Goal: Task Accomplishment & Management: Use online tool/utility

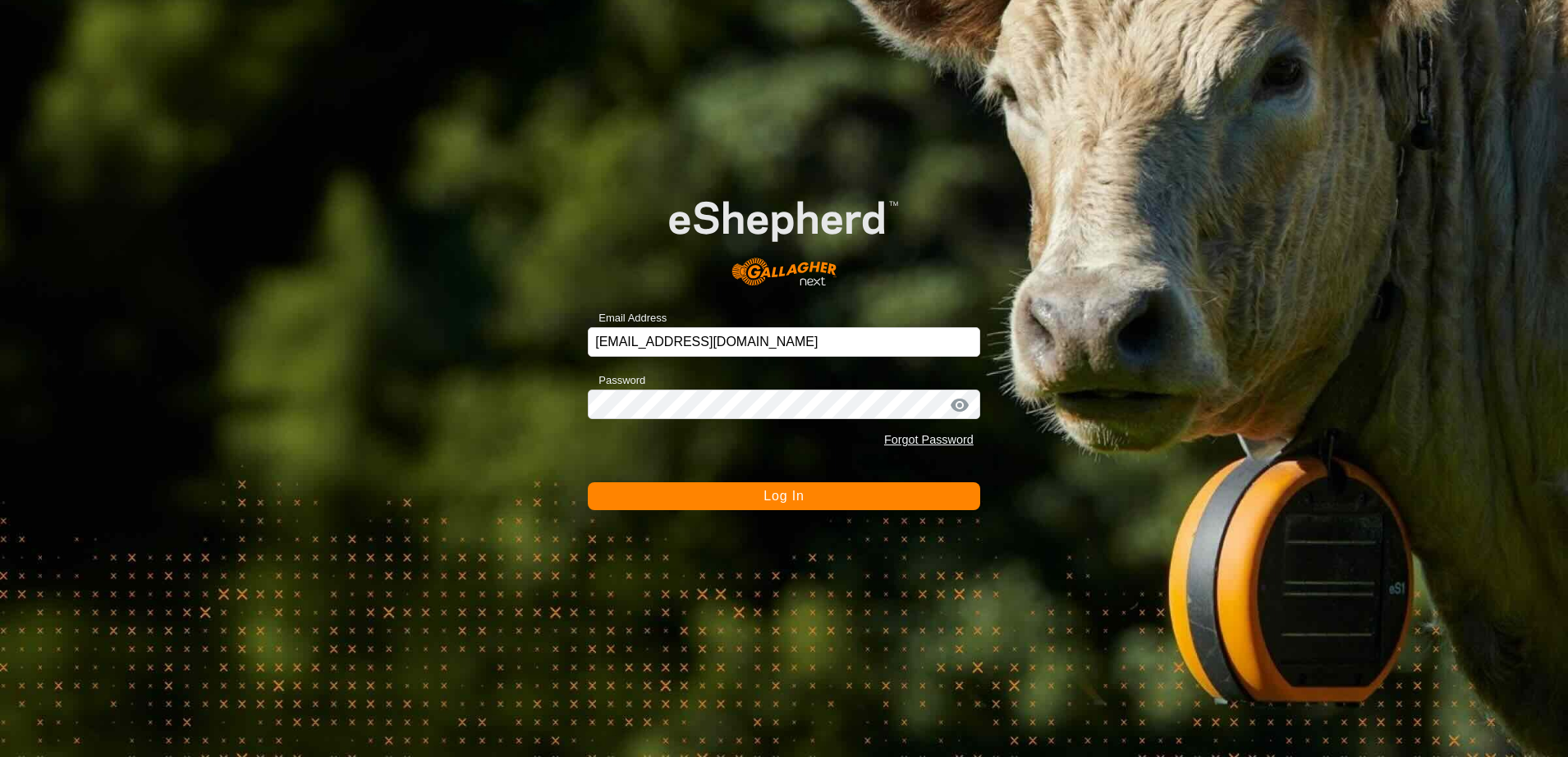
click at [728, 496] on button "Log In" at bounding box center [784, 496] width 393 height 28
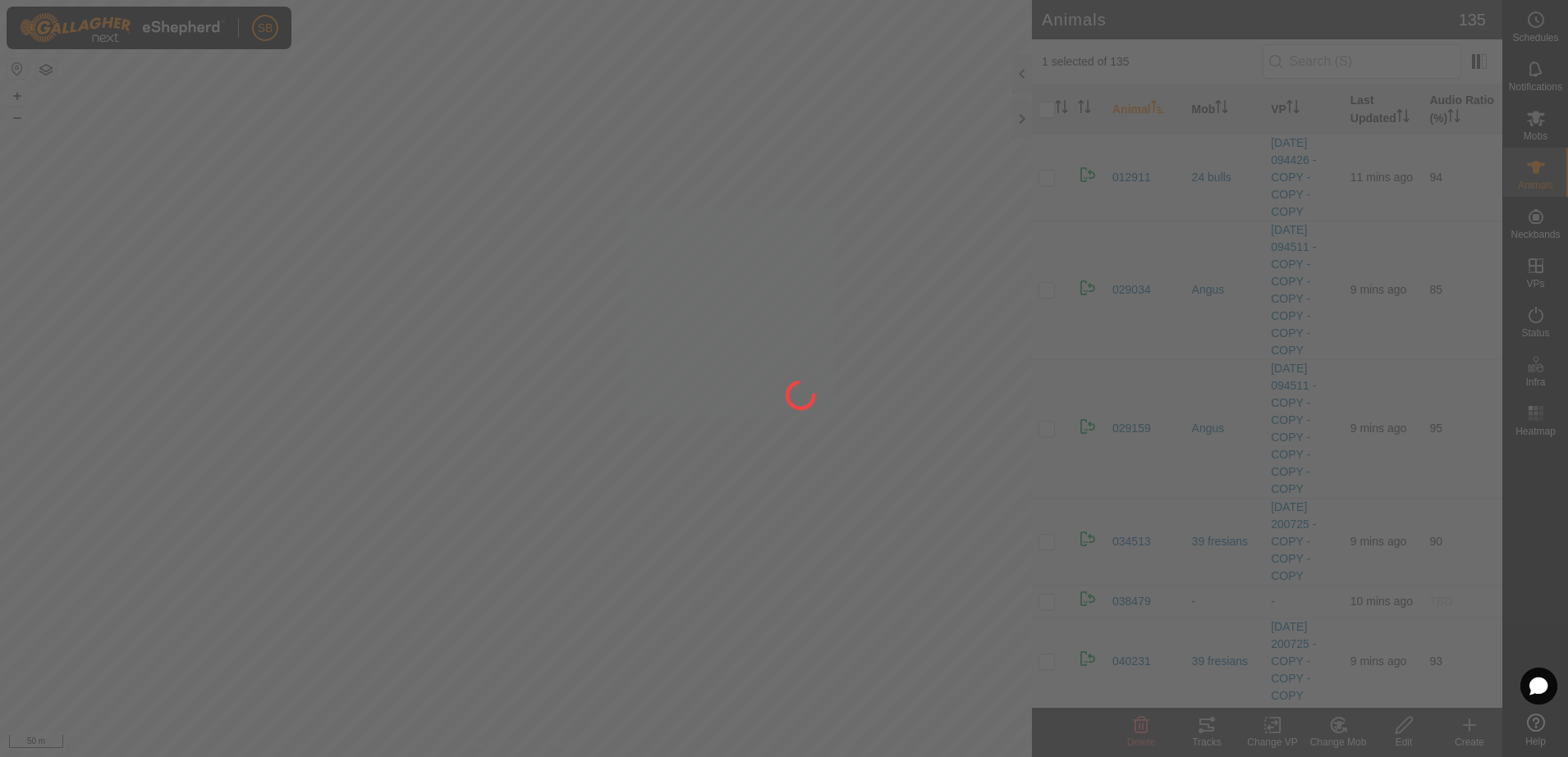
drag, startPoint x: 269, startPoint y: 351, endPoint x: 438, endPoint y: 362, distance: 169.4
click at [438, 362] on div at bounding box center [784, 378] width 1568 height 757
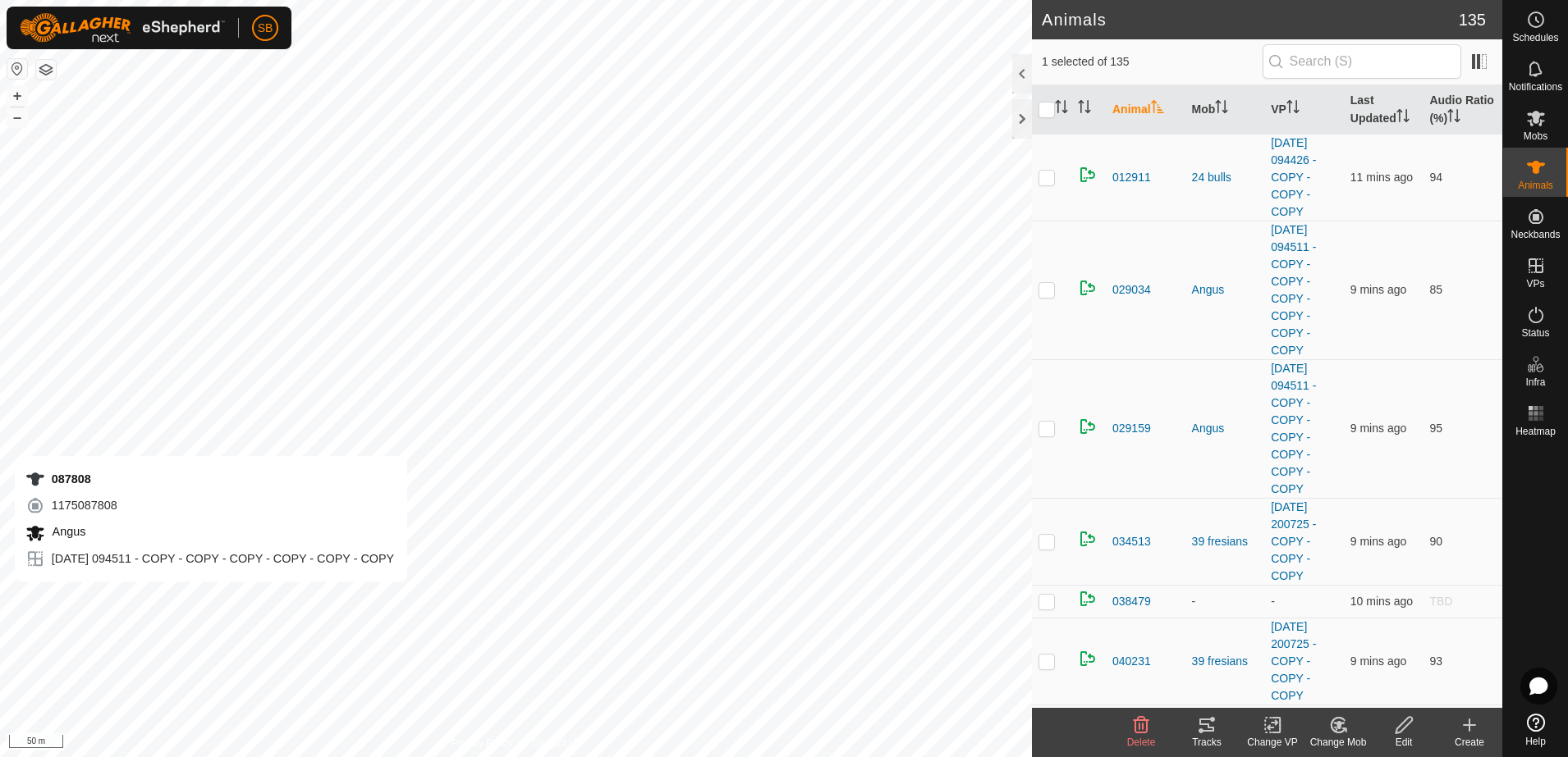
click at [96, 598] on div "087808 1175087808 [GEOGRAPHIC_DATA] [DATE] 094511 - COPY - COPY - COPY - COPY -…" at bounding box center [515, 378] width 1032 height 757
checkbox input "true"
click at [1203, 731] on icon at bounding box center [1206, 726] width 14 height 14
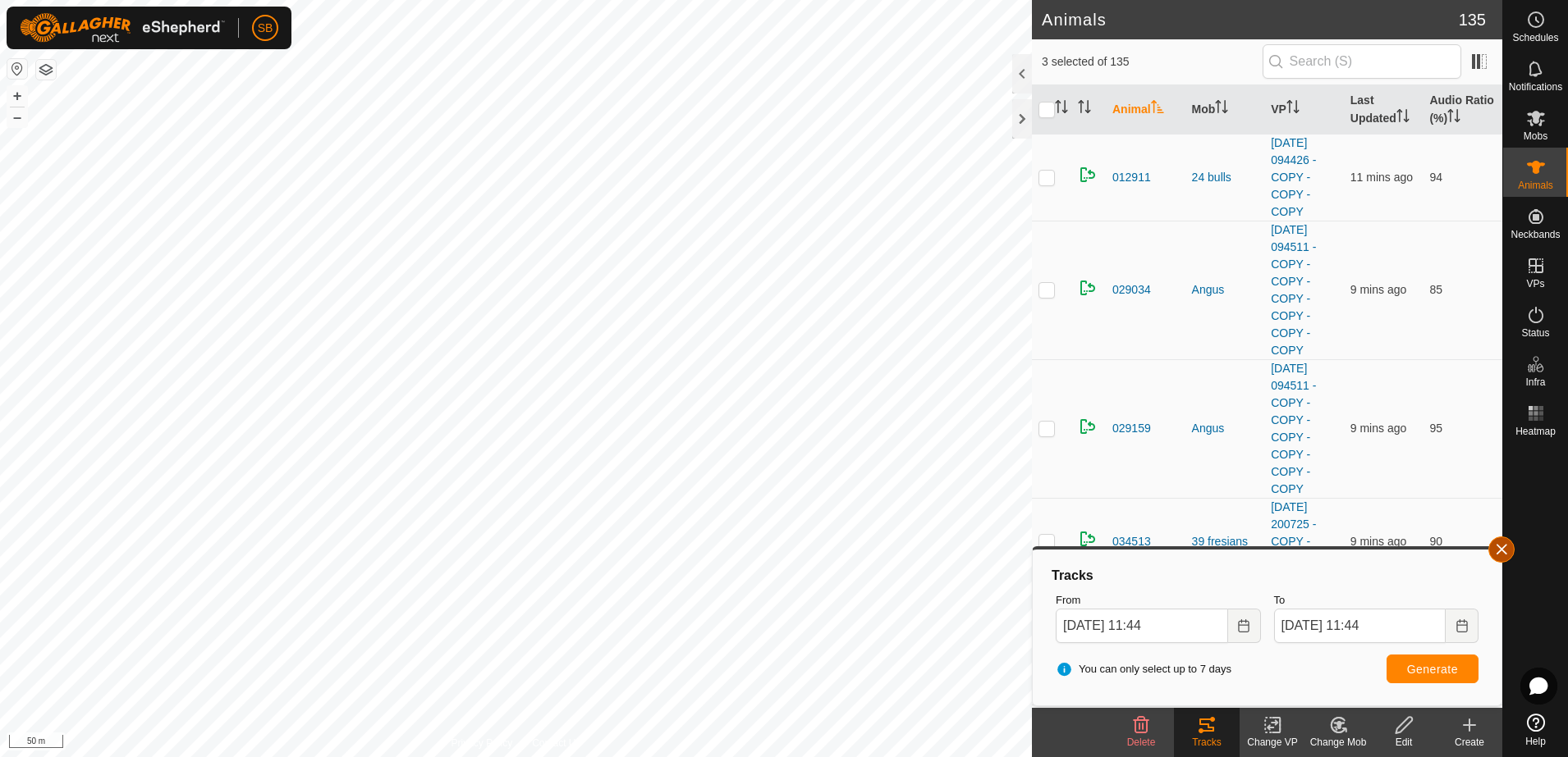
click at [1502, 550] on button "button" at bounding box center [1500, 549] width 26 height 26
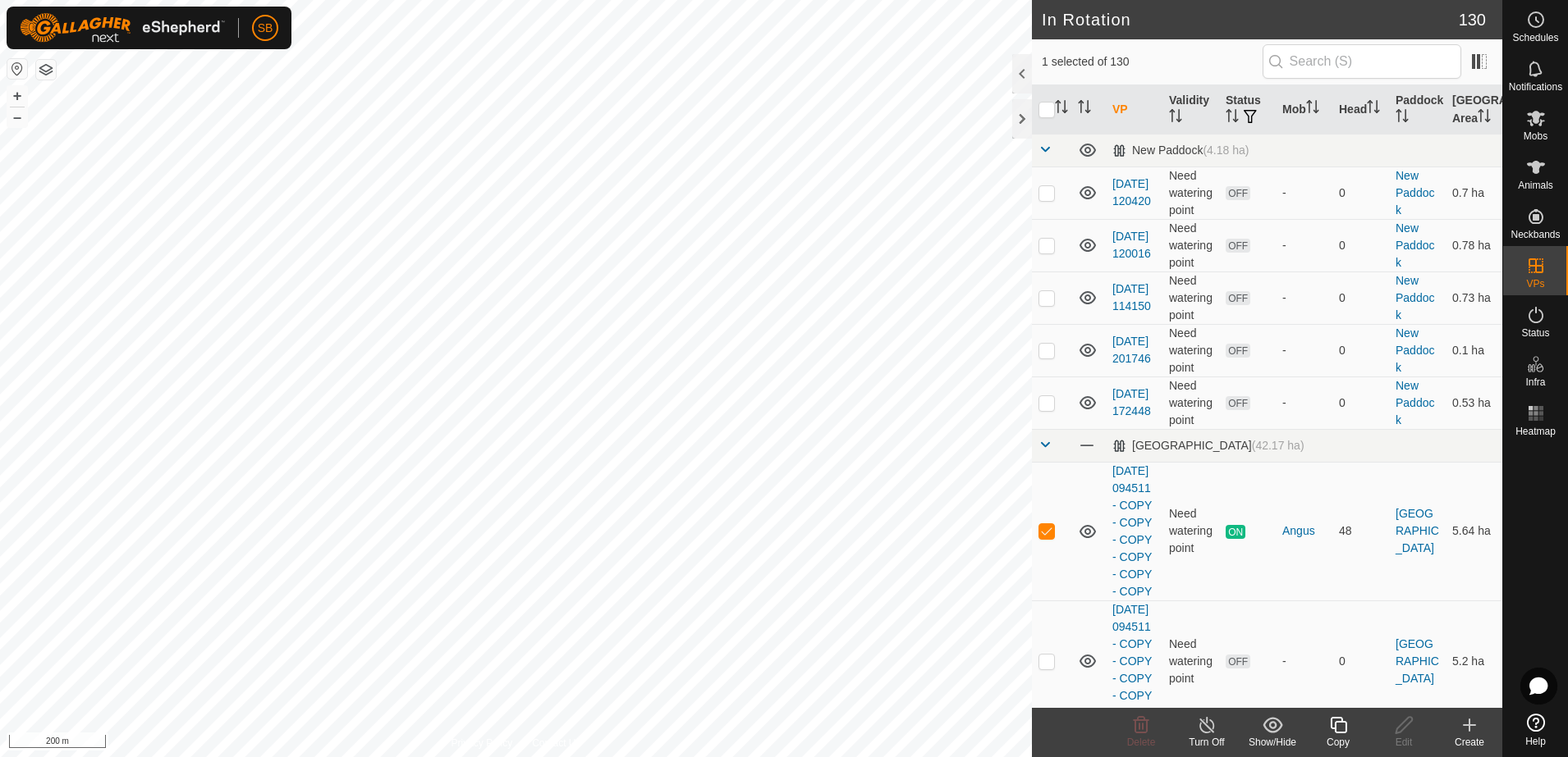
click at [1338, 721] on icon at bounding box center [1337, 725] width 16 height 16
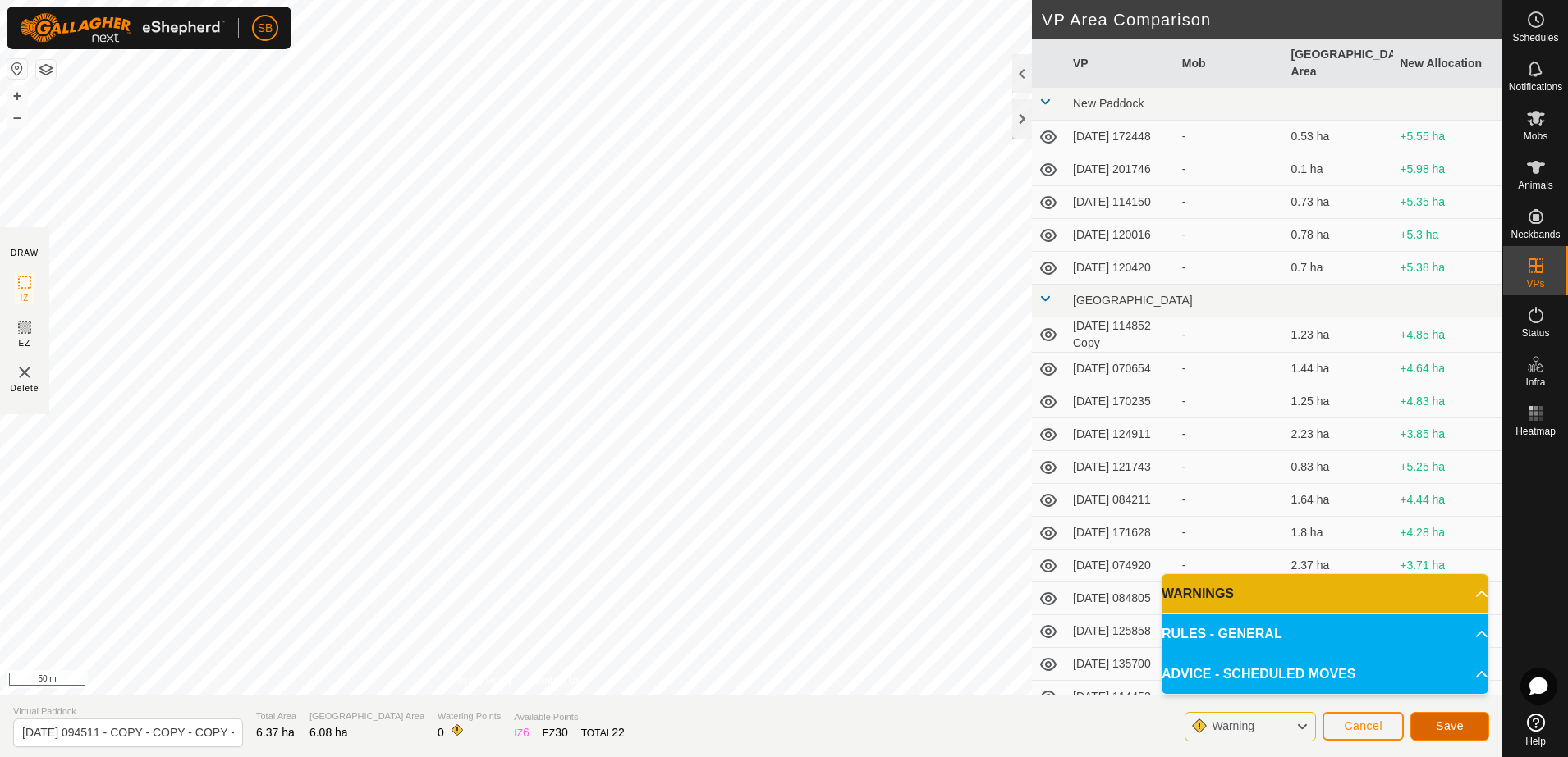
click at [1451, 727] on span "Save" at bounding box center [1449, 727] width 28 height 14
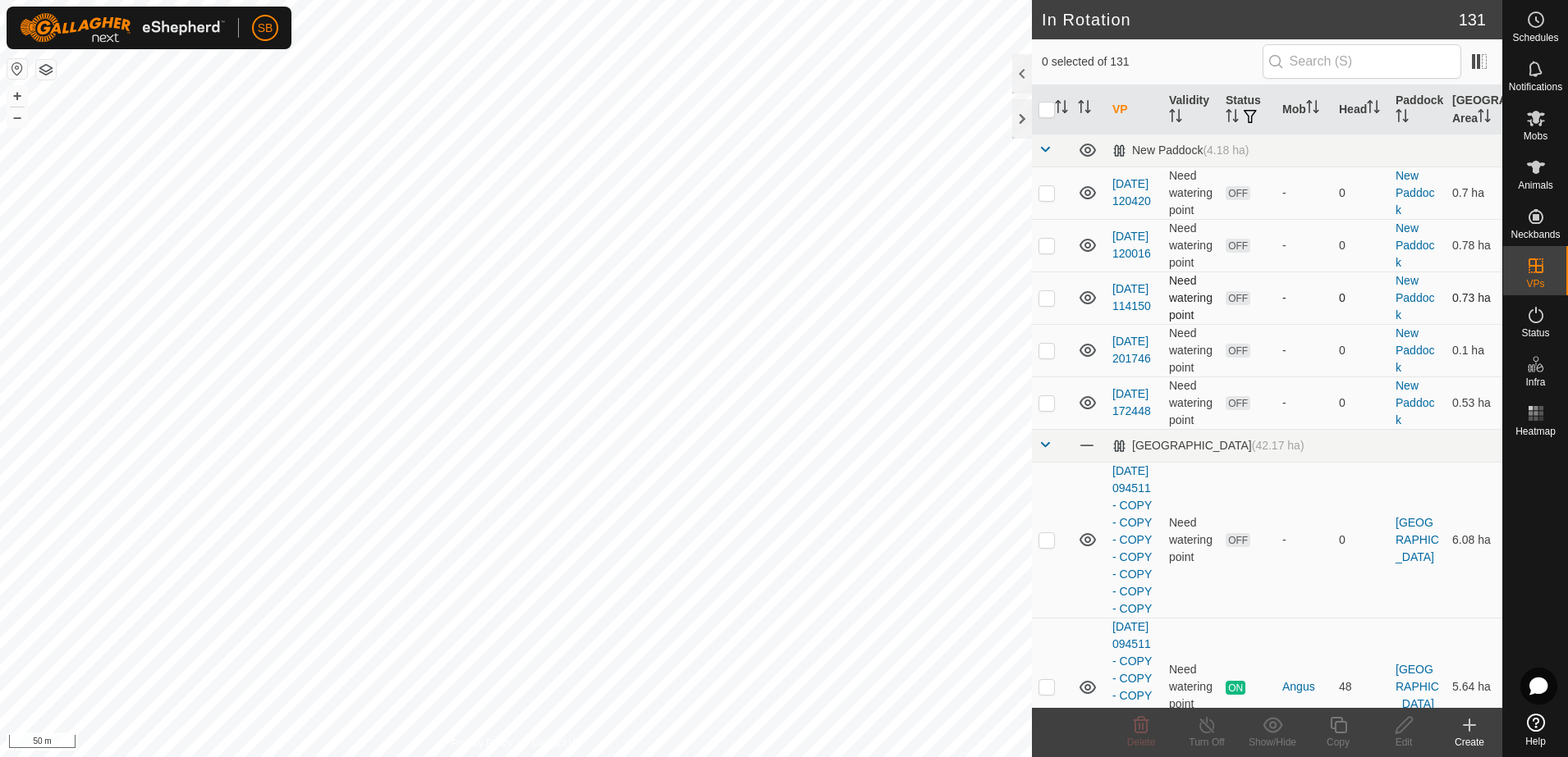
checkbox input "true"
click at [1351, 732] on copy-svg-icon at bounding box center [1338, 725] width 66 height 19
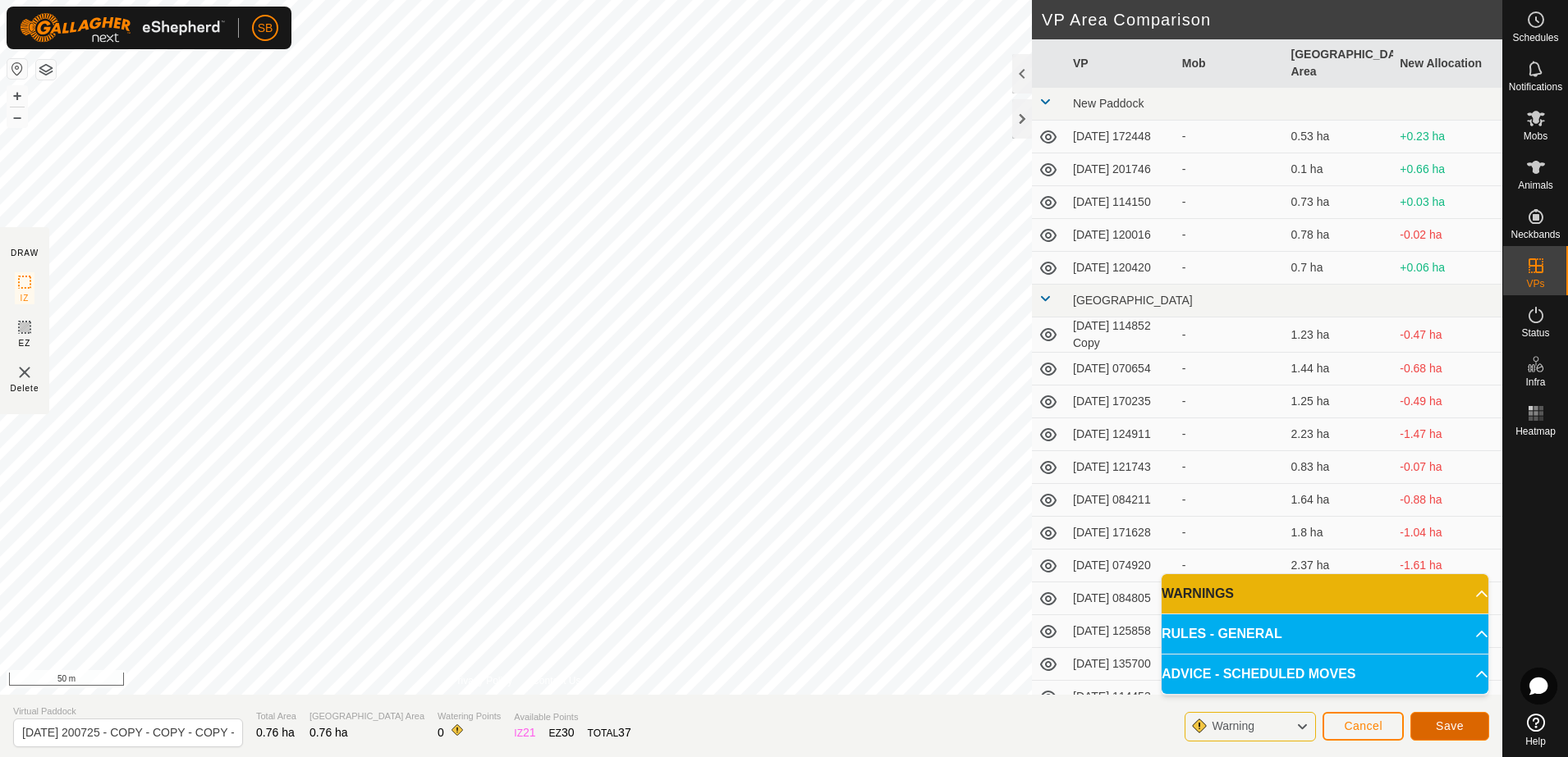
click at [1448, 727] on span "Save" at bounding box center [1449, 727] width 28 height 14
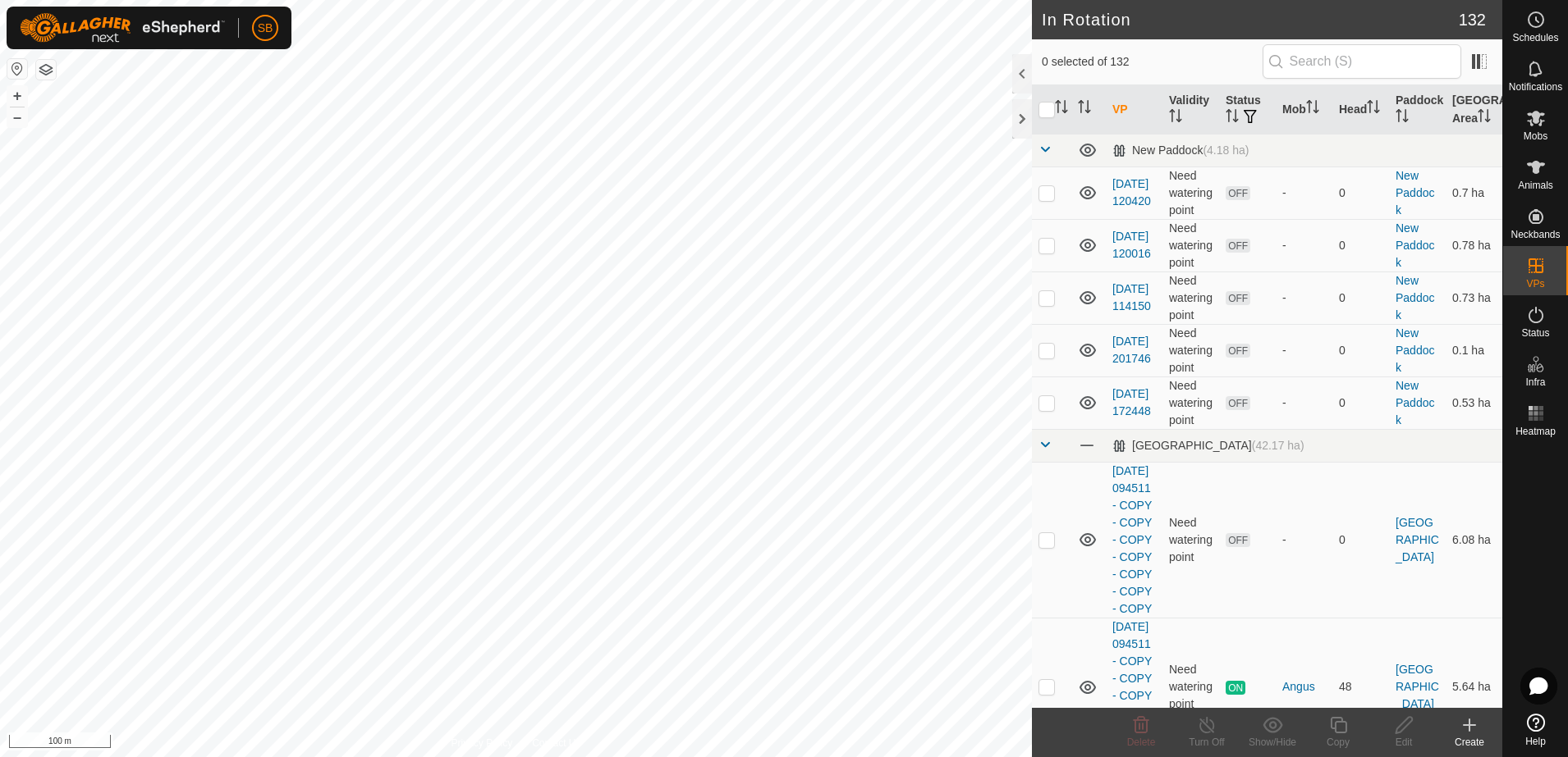
checkbox input "true"
click at [1332, 731] on icon at bounding box center [1338, 725] width 20 height 19
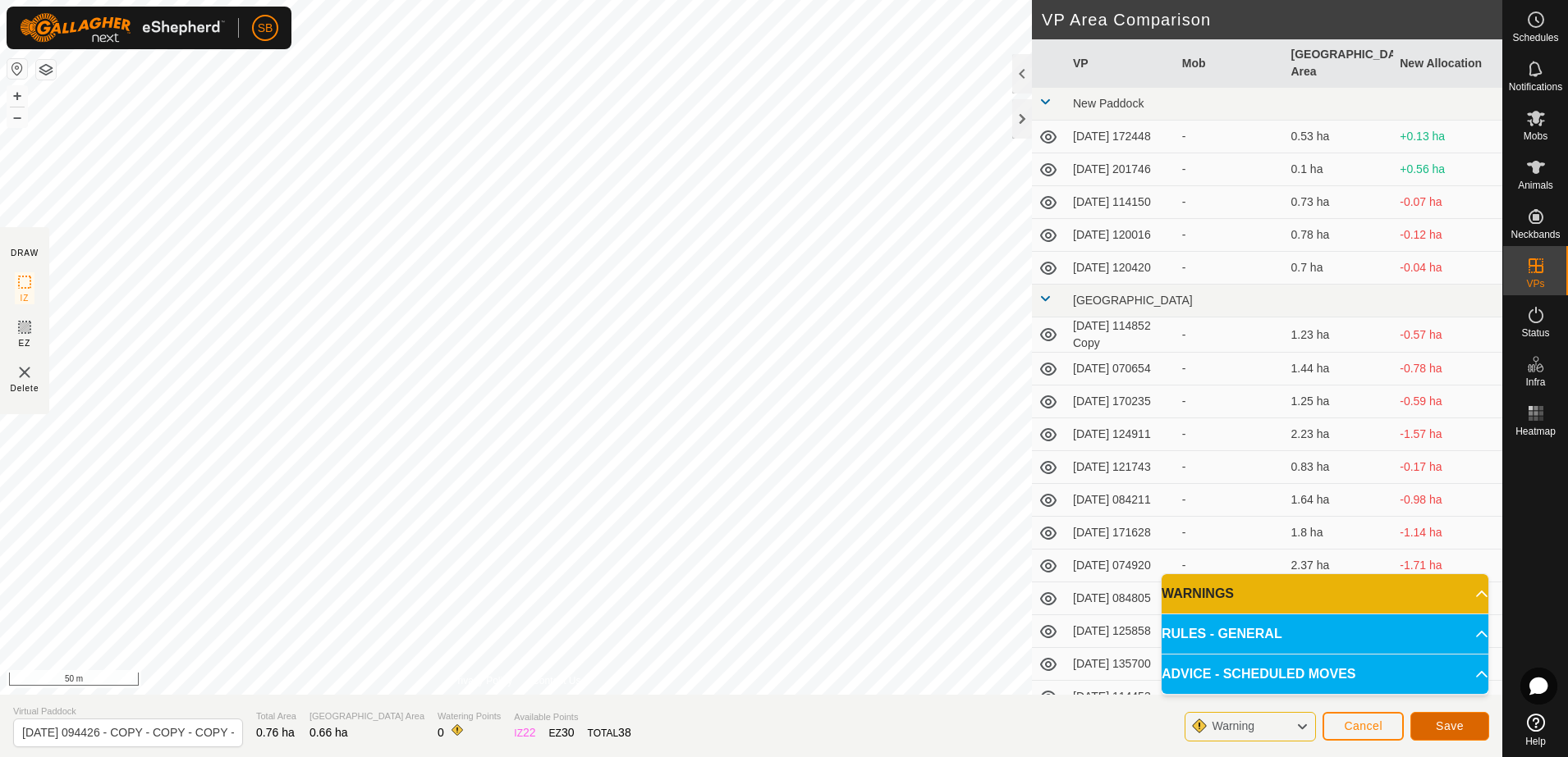
click at [1462, 723] on button "Save" at bounding box center [1449, 727] width 79 height 29
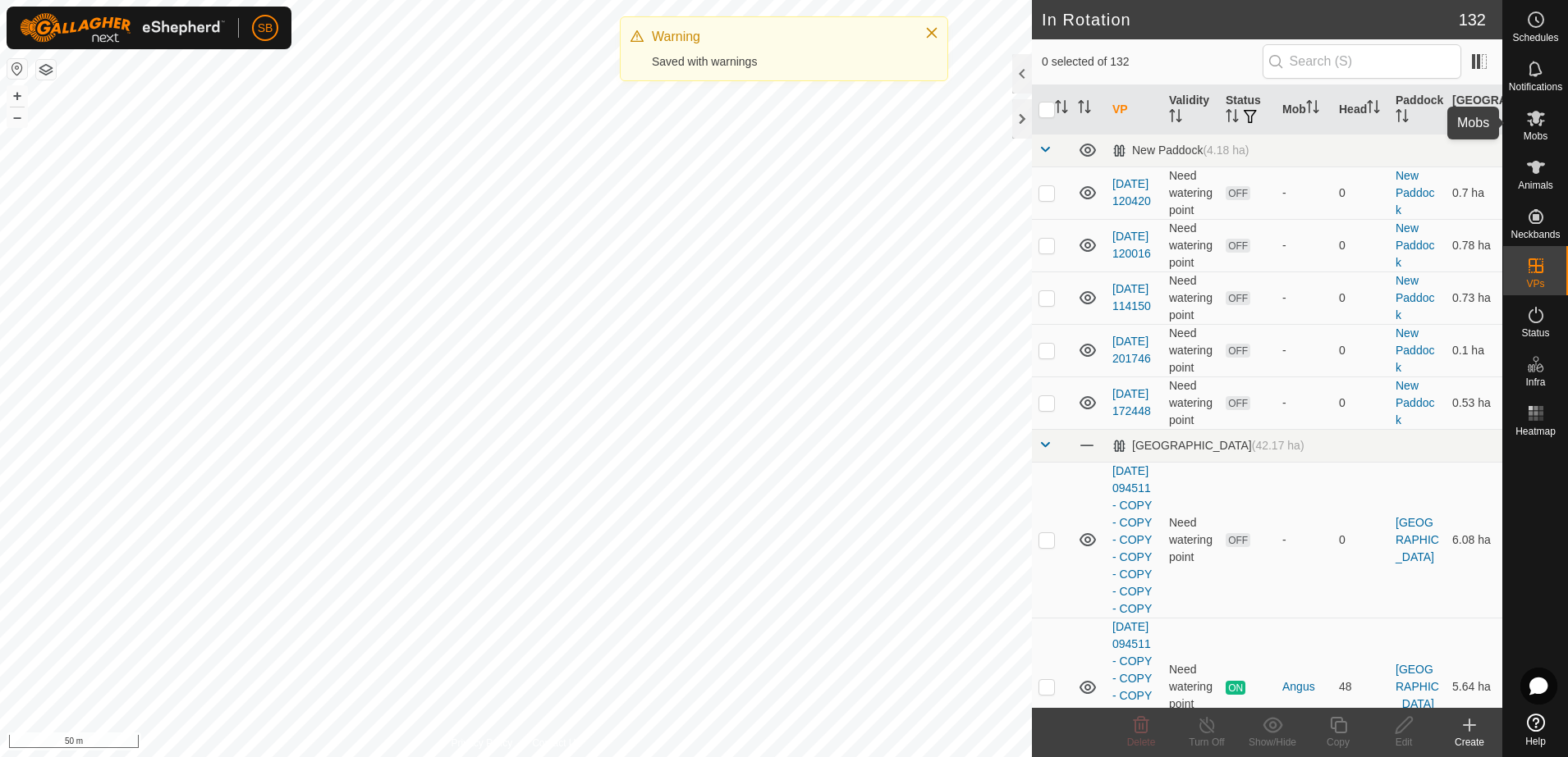
click at [1532, 116] on icon at bounding box center [1535, 118] width 18 height 15
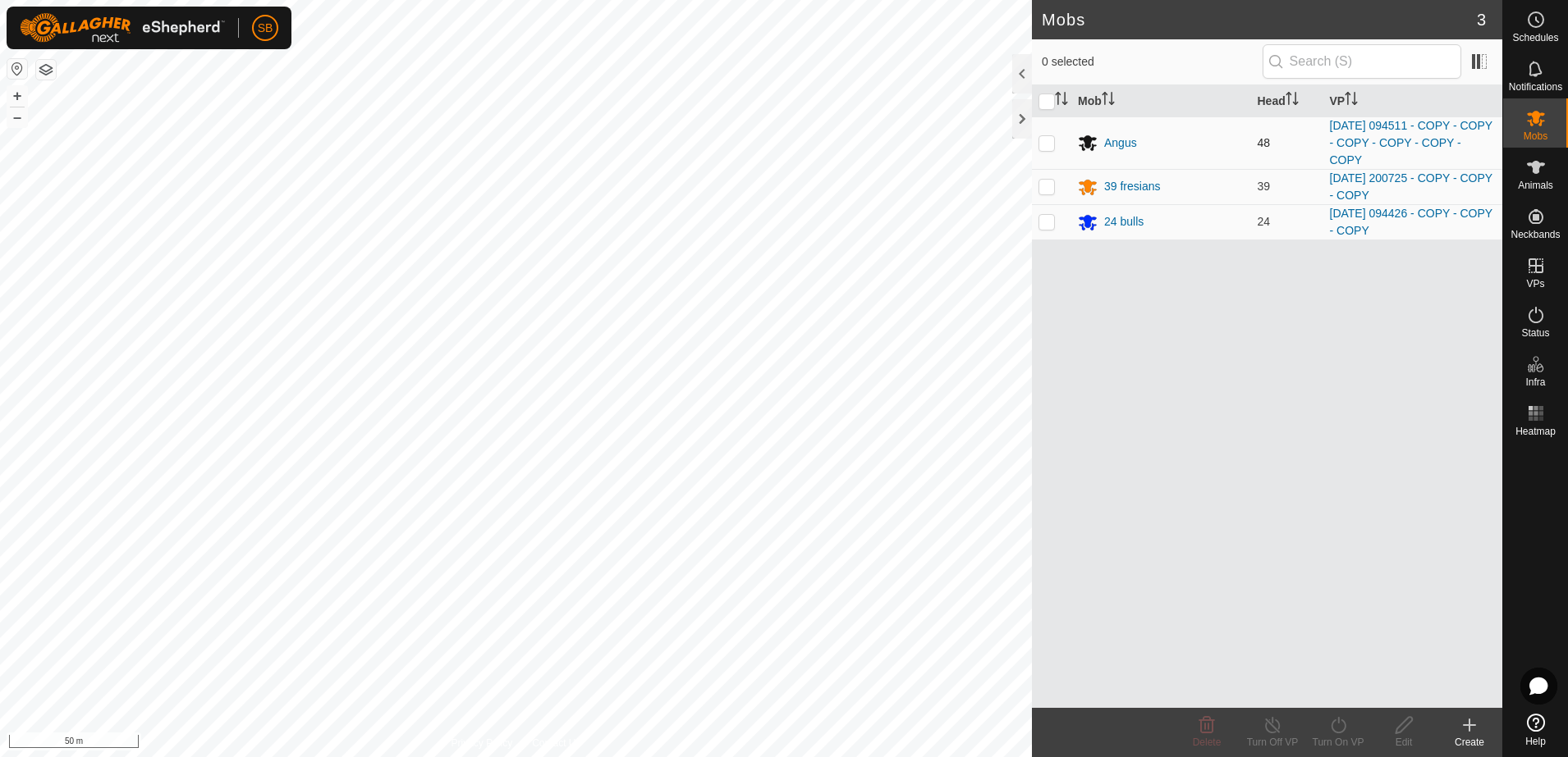
click at [1046, 146] on p-checkbox at bounding box center [1046, 143] width 16 height 14
checkbox input "true"
click at [1336, 722] on icon at bounding box center [1338, 725] width 20 height 19
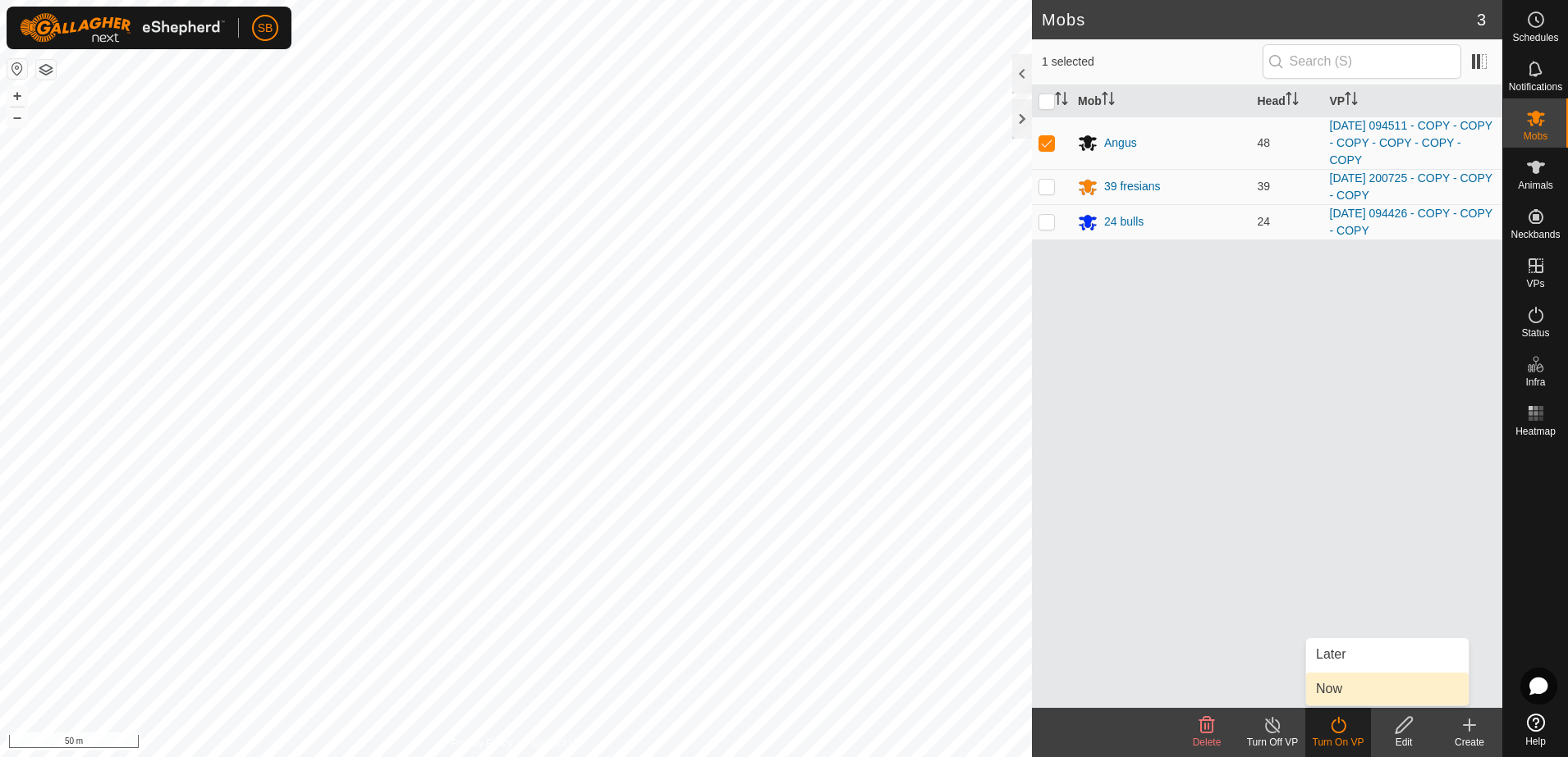
click at [1340, 691] on link "Now" at bounding box center [1387, 688] width 162 height 33
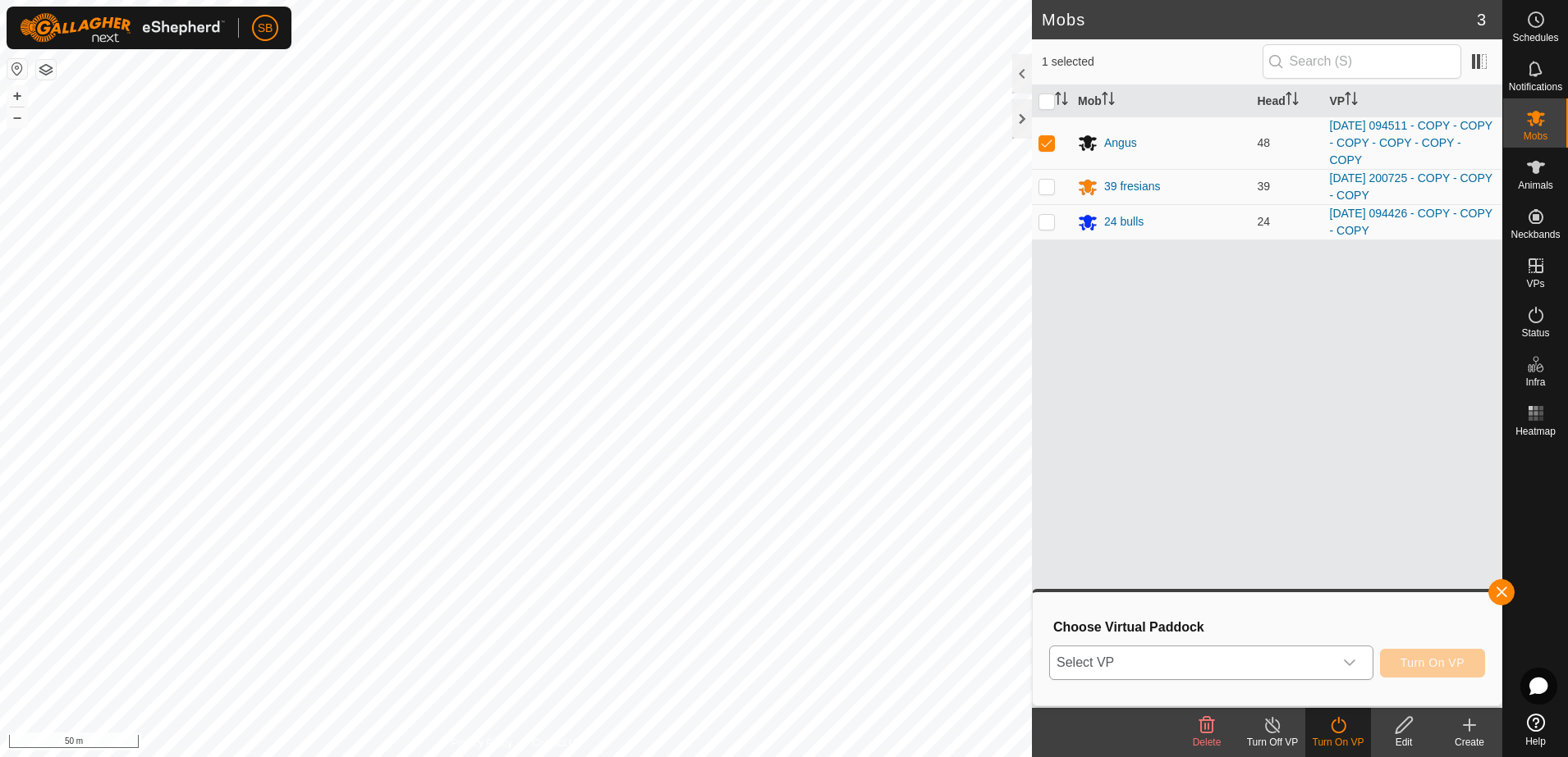
click at [1315, 661] on span "Select VP" at bounding box center [1191, 662] width 283 height 33
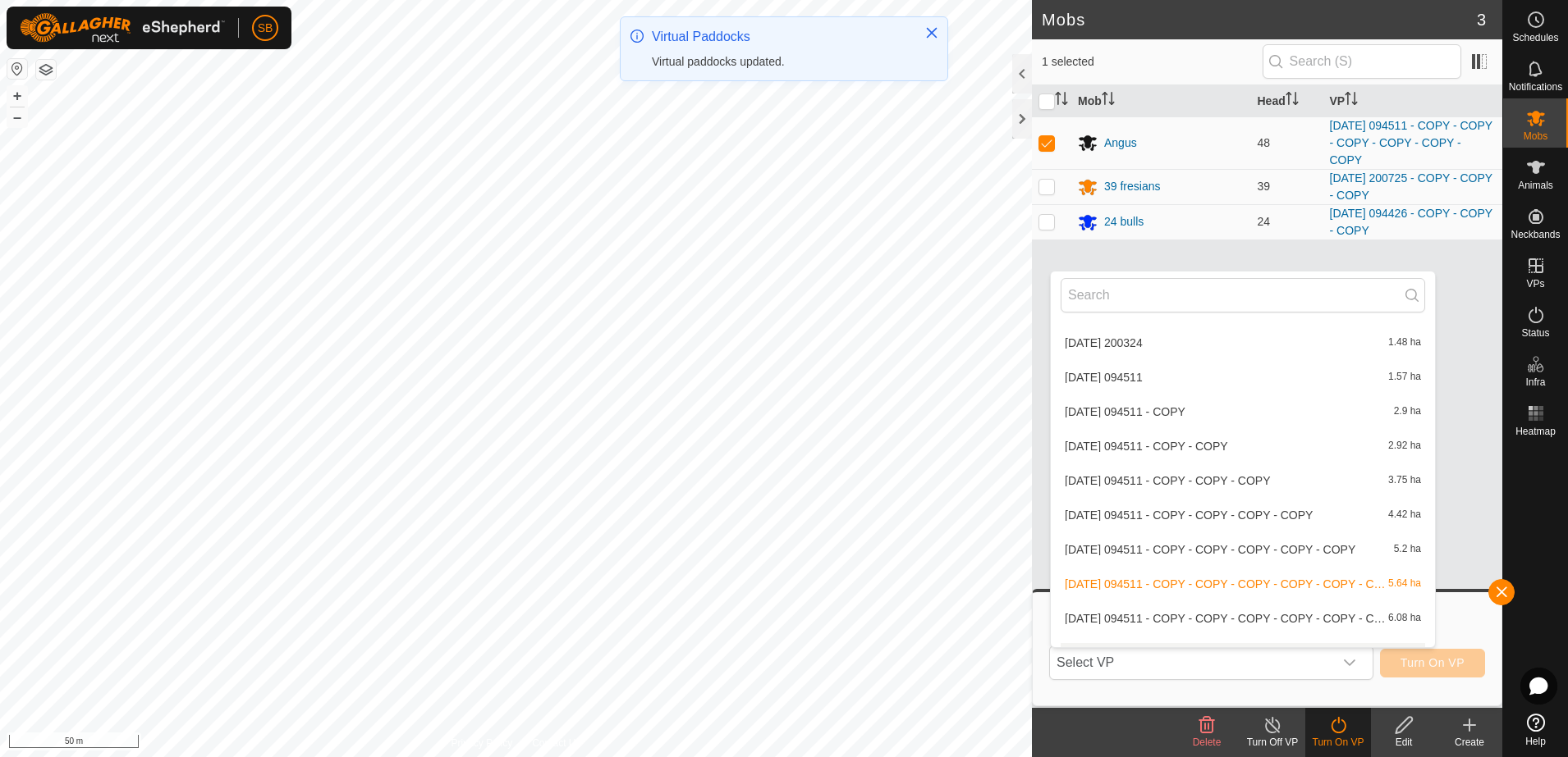
scroll to position [2790, 0]
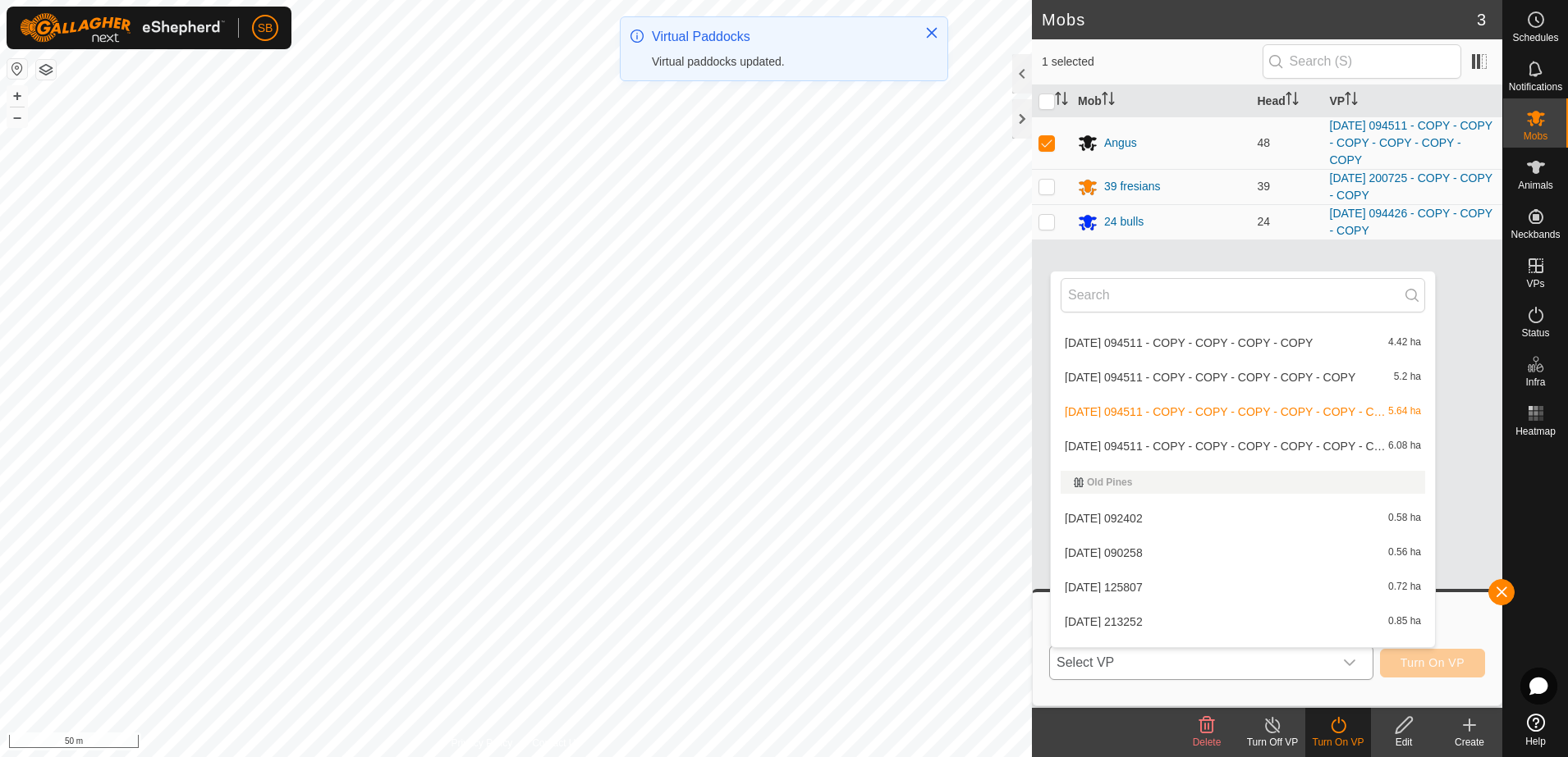
click at [1229, 445] on li "[DATE] 094511 - COPY - COPY - COPY - COPY - COPY - COPY - COPY 6.08 ha" at bounding box center [1242, 446] width 384 height 33
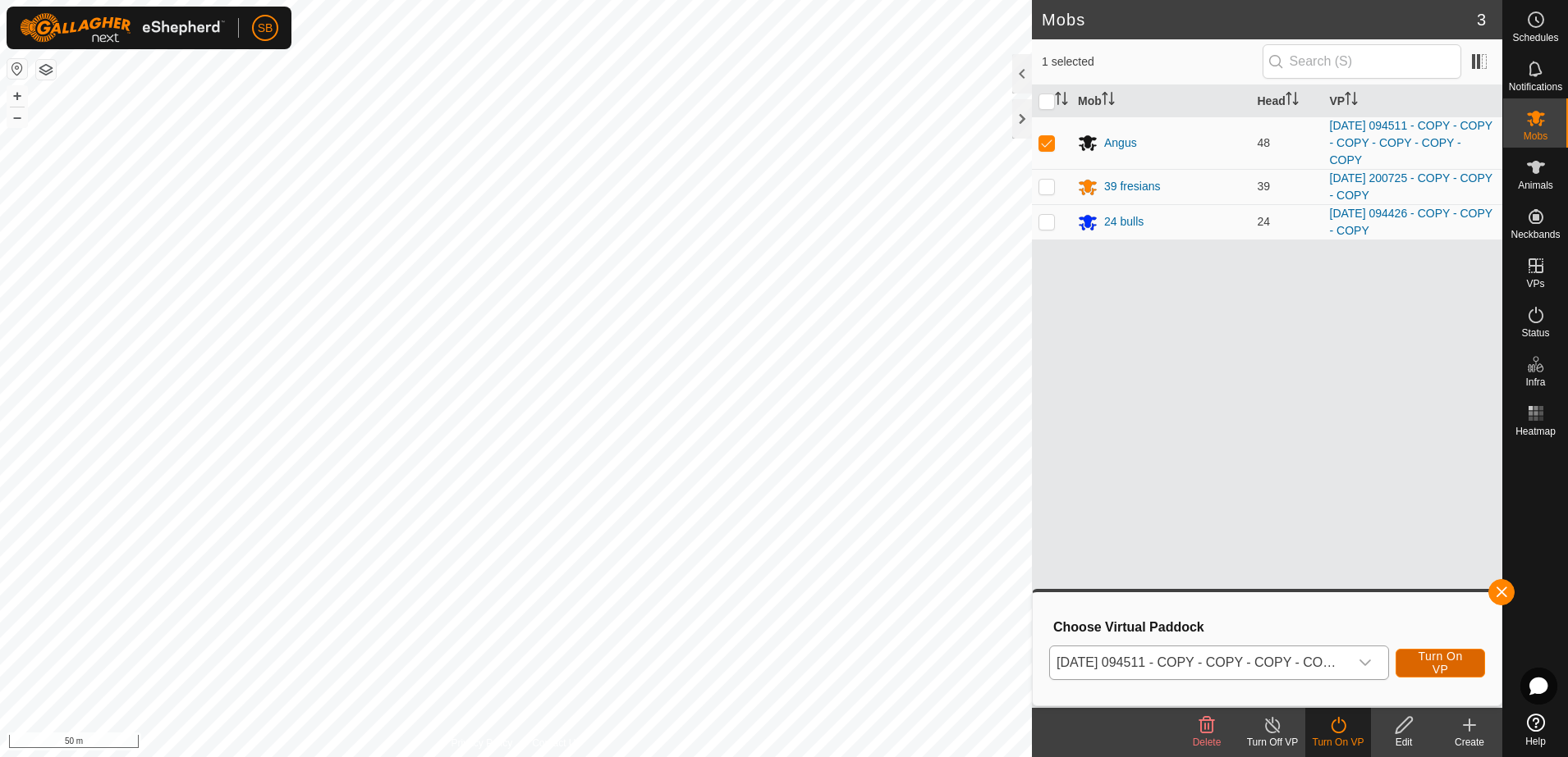
click at [1441, 659] on span "Turn On VP" at bounding box center [1439, 662] width 48 height 26
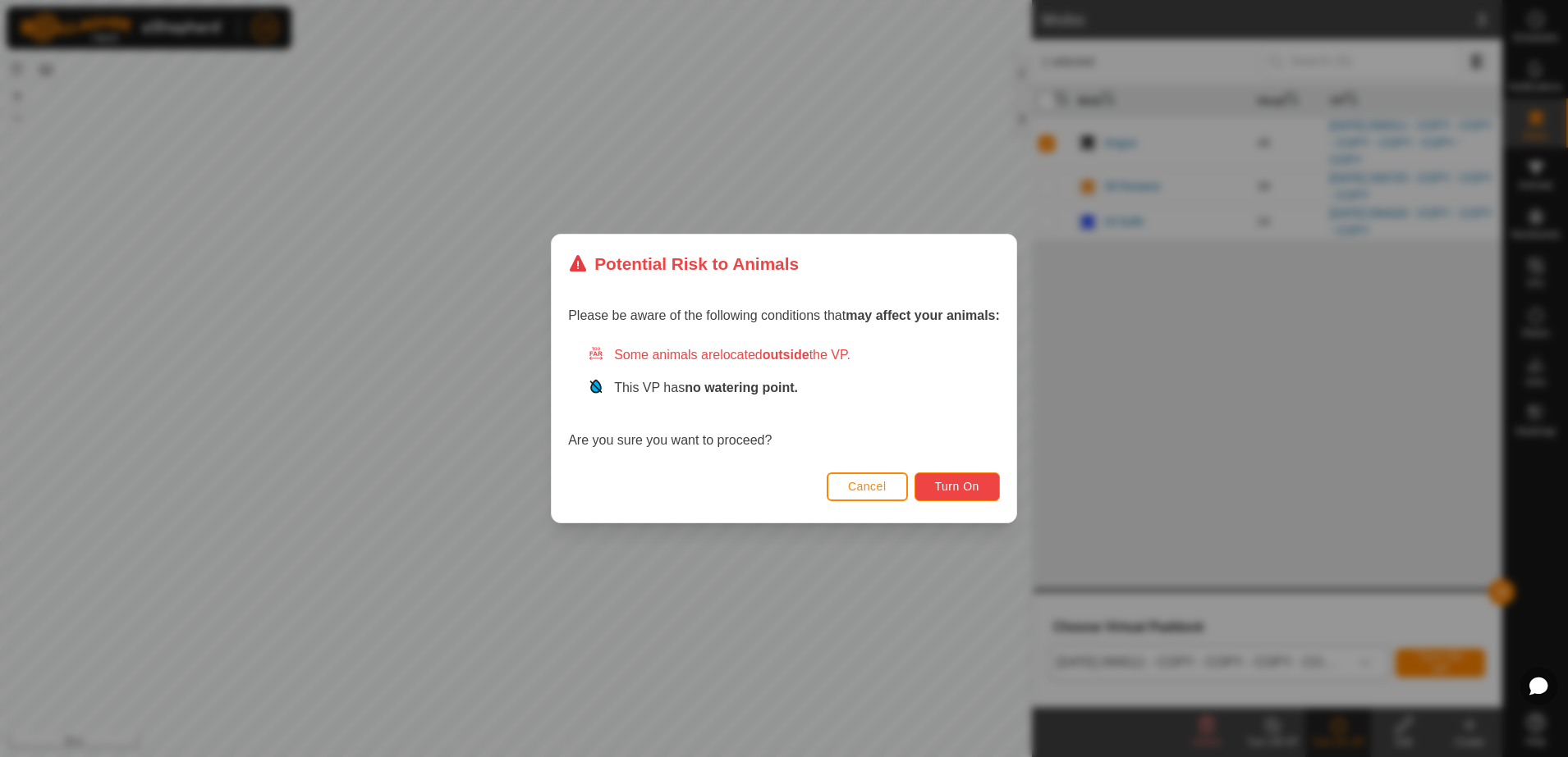
click at [977, 492] on span "Turn On" at bounding box center [957, 486] width 44 height 14
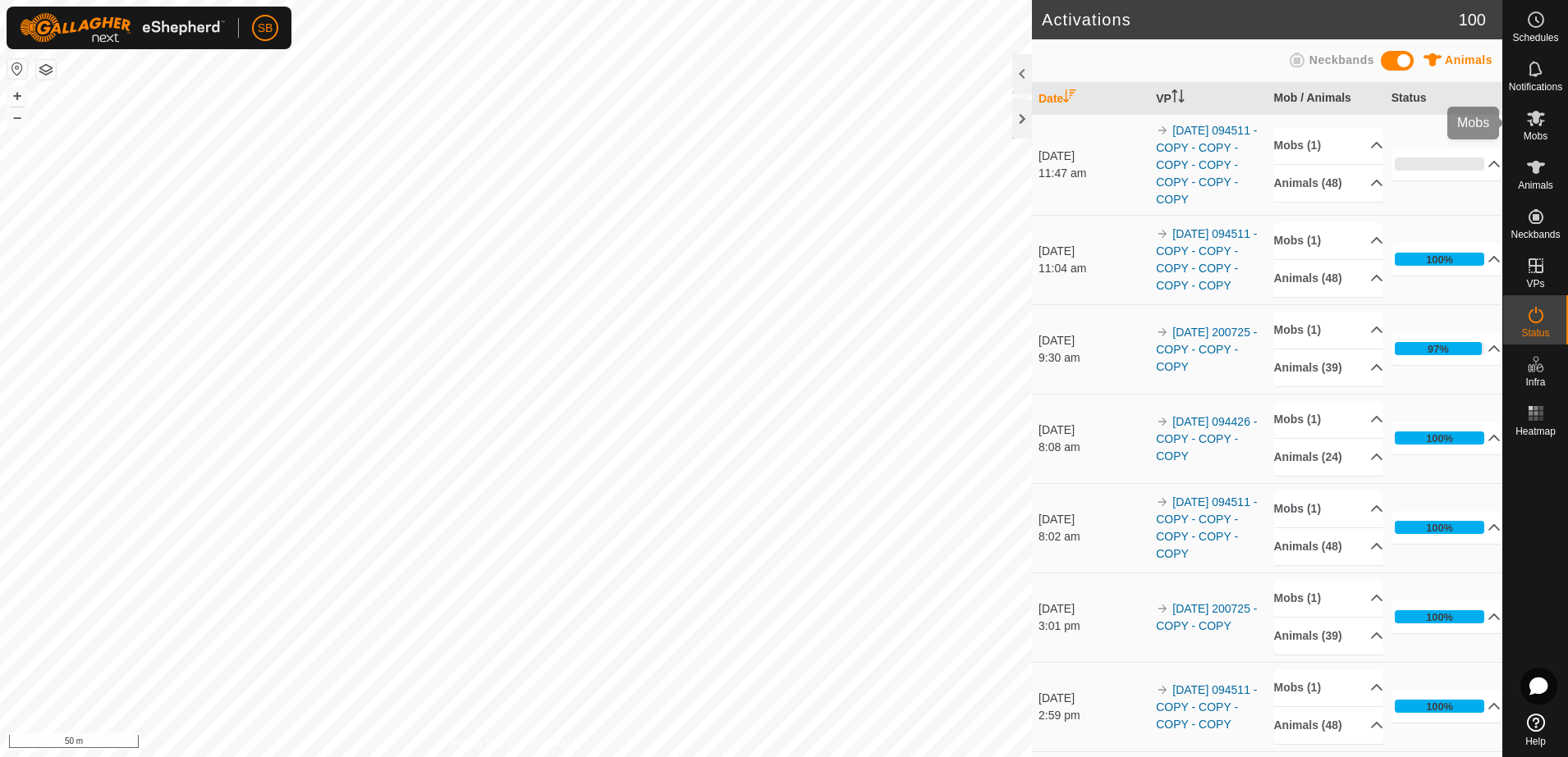
click at [1532, 140] on span "Mobs" at bounding box center [1535, 136] width 24 height 10
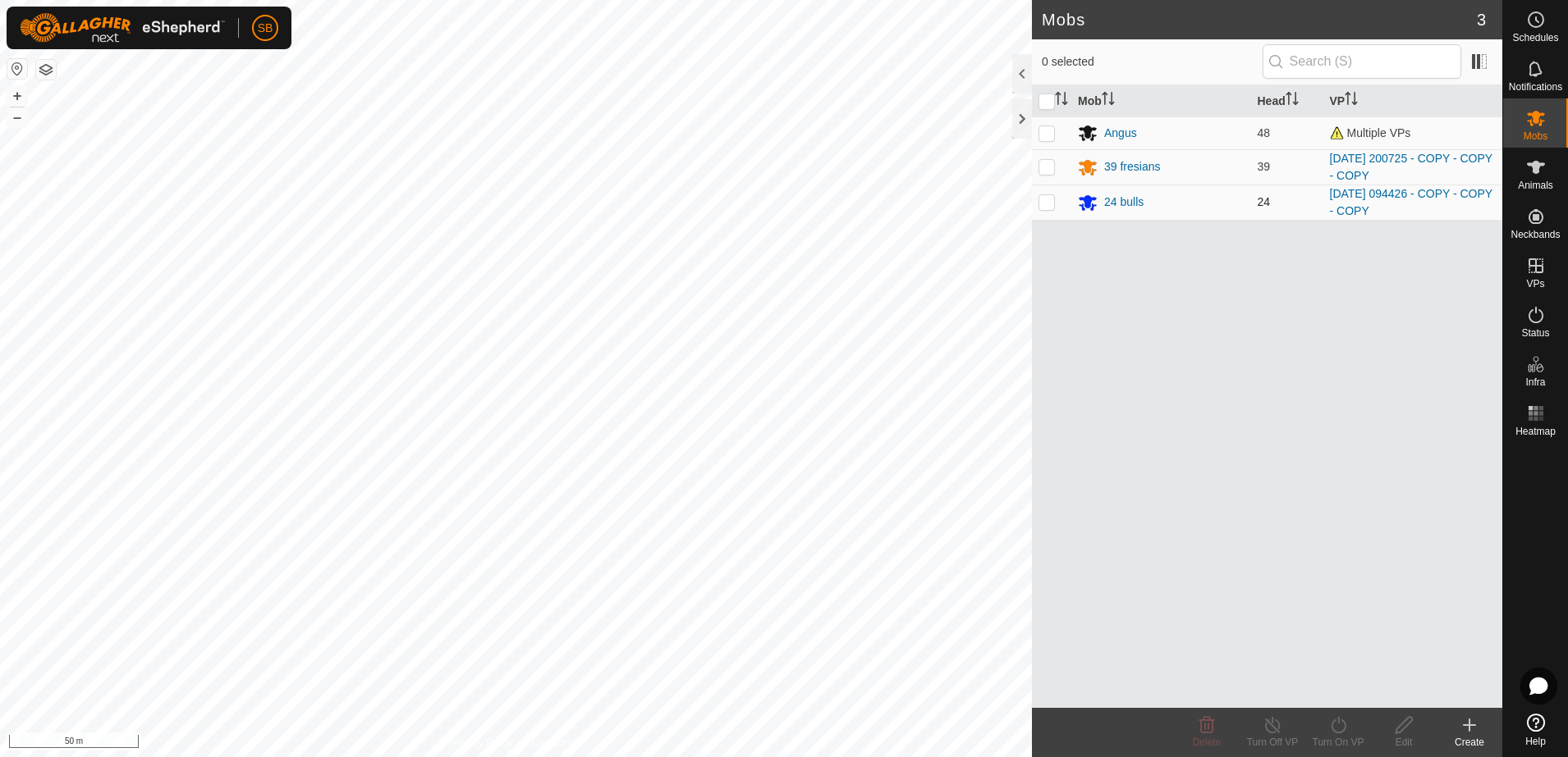
click at [1051, 196] on p-checkbox at bounding box center [1046, 202] width 16 height 14
checkbox input "true"
click at [1335, 725] on icon at bounding box center [1338, 725] width 20 height 19
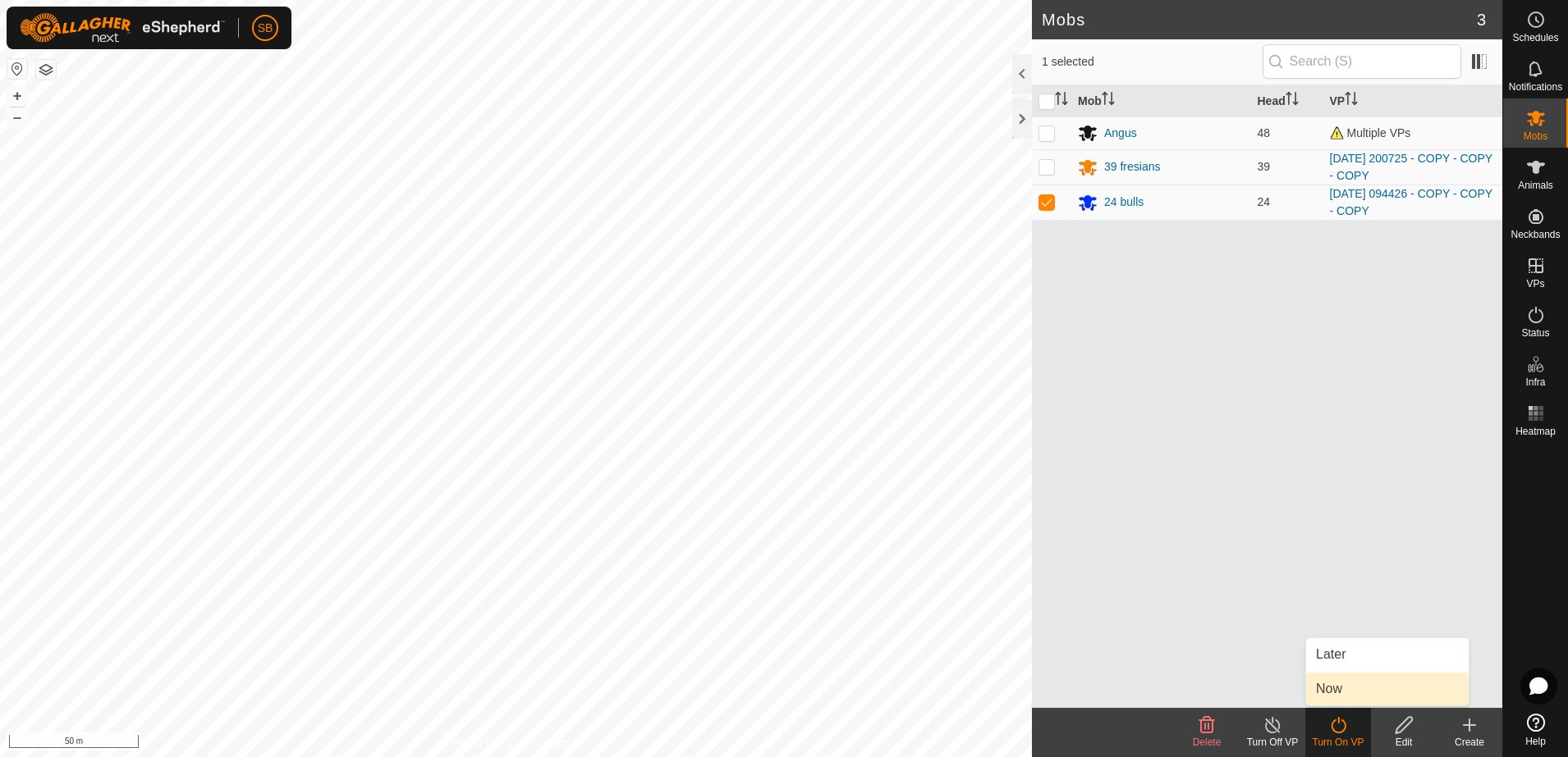
click at [1328, 695] on link "Now" at bounding box center [1387, 688] width 162 height 33
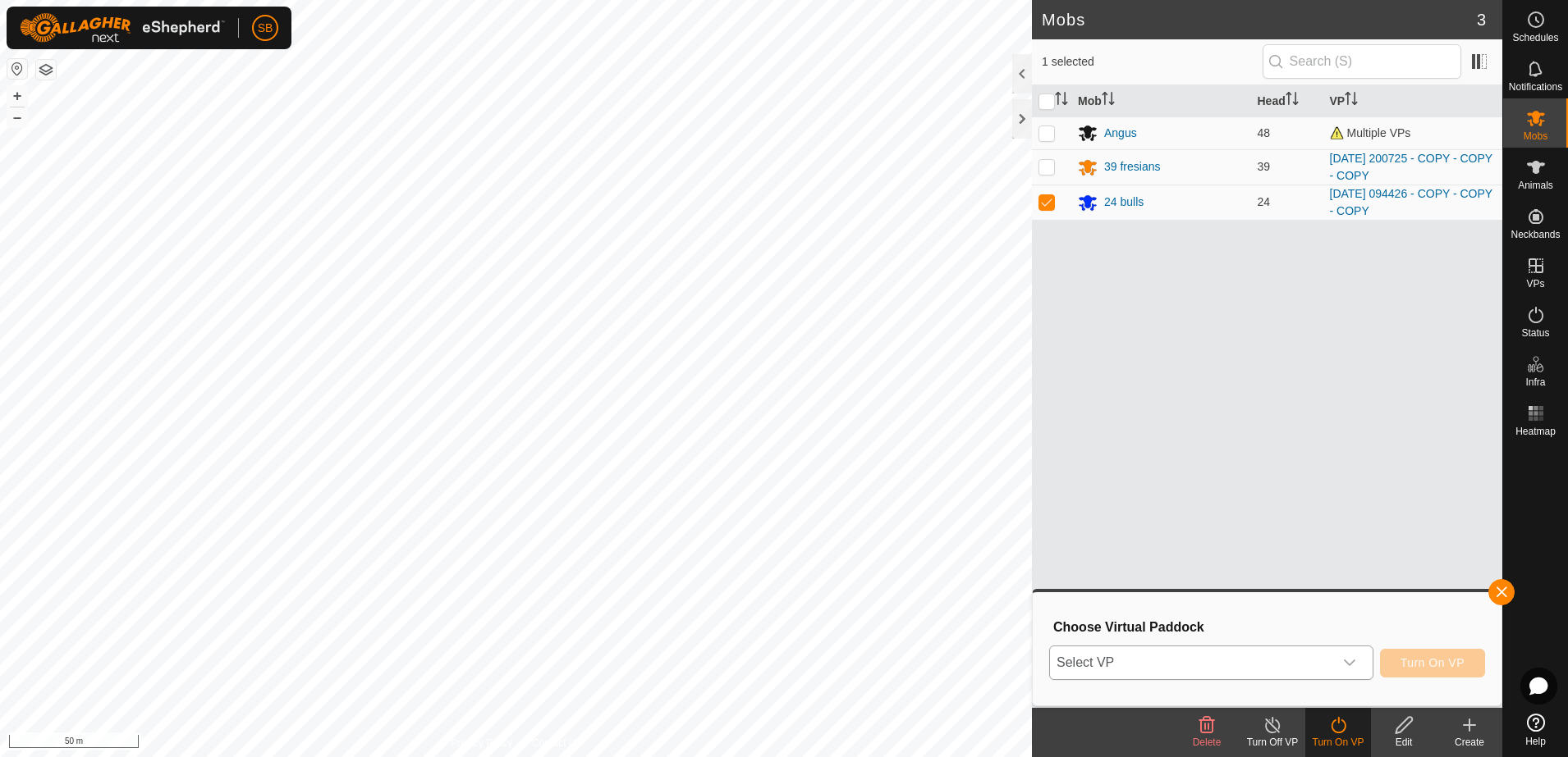
click at [1331, 664] on span "Select VP" at bounding box center [1191, 662] width 283 height 33
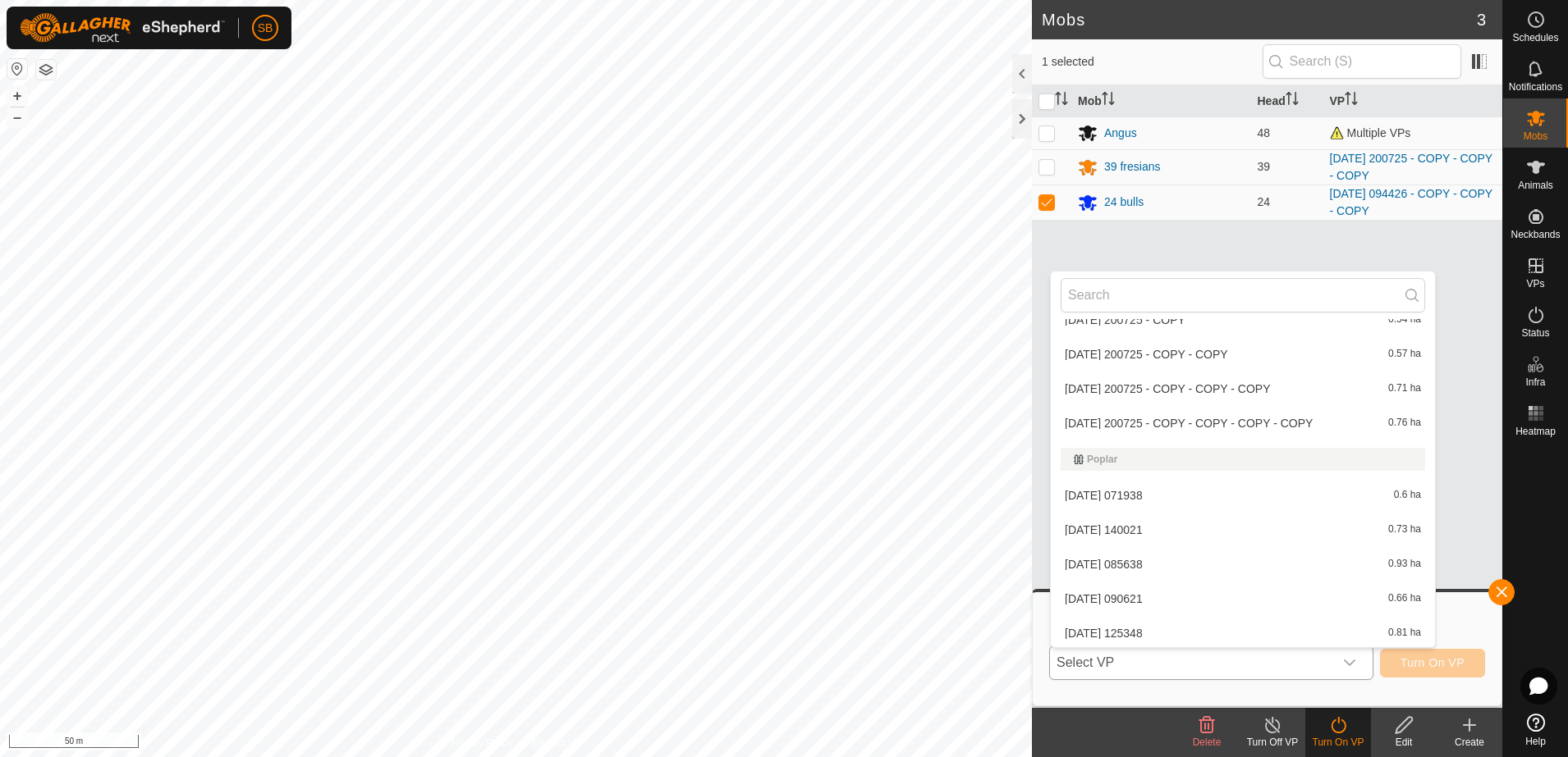
scroll to position [4517, 0]
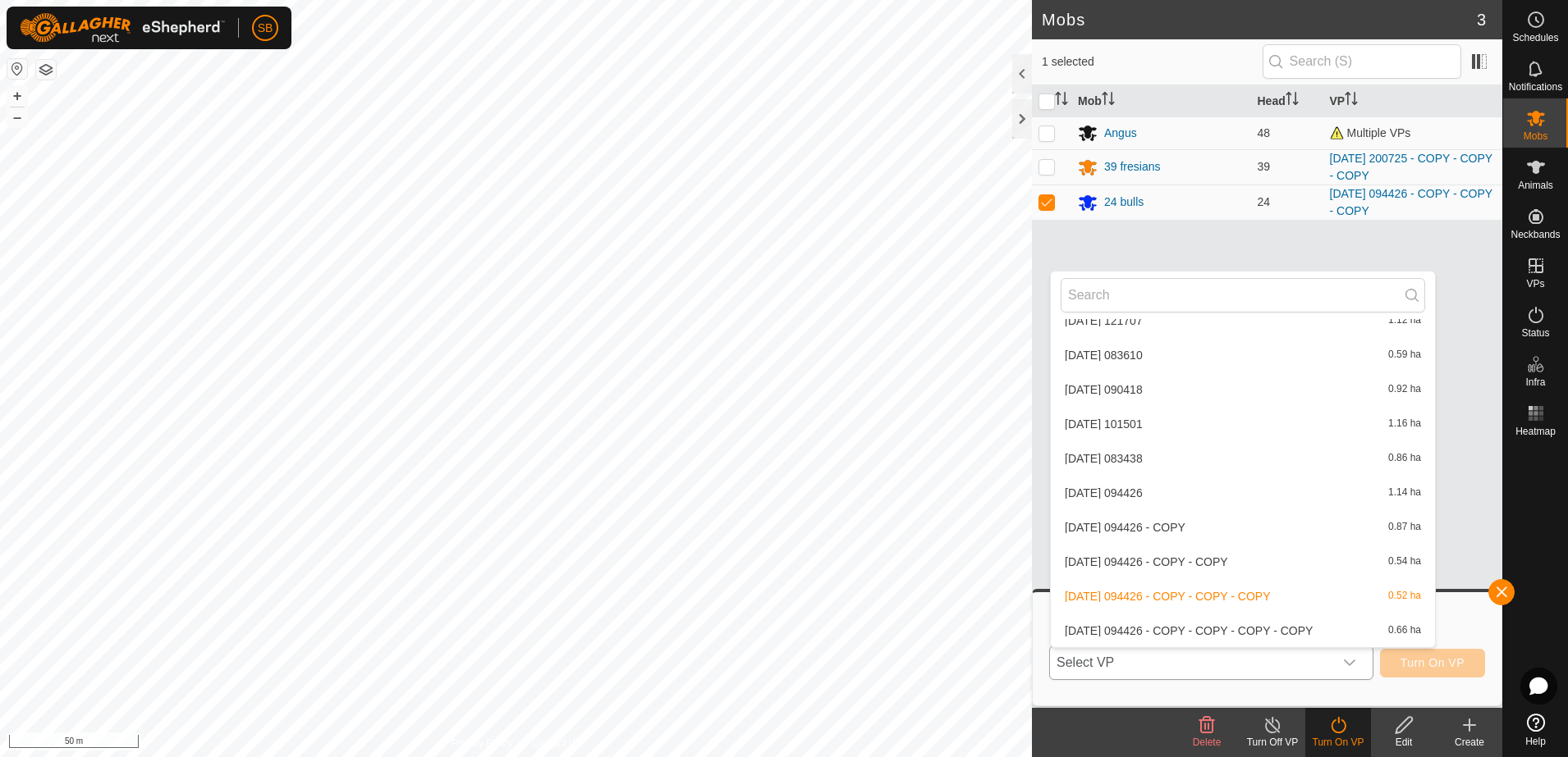
click at [1260, 626] on li "[DATE] 094426 - COPY - COPY - COPY - COPY 0.66 ha" at bounding box center [1242, 630] width 384 height 33
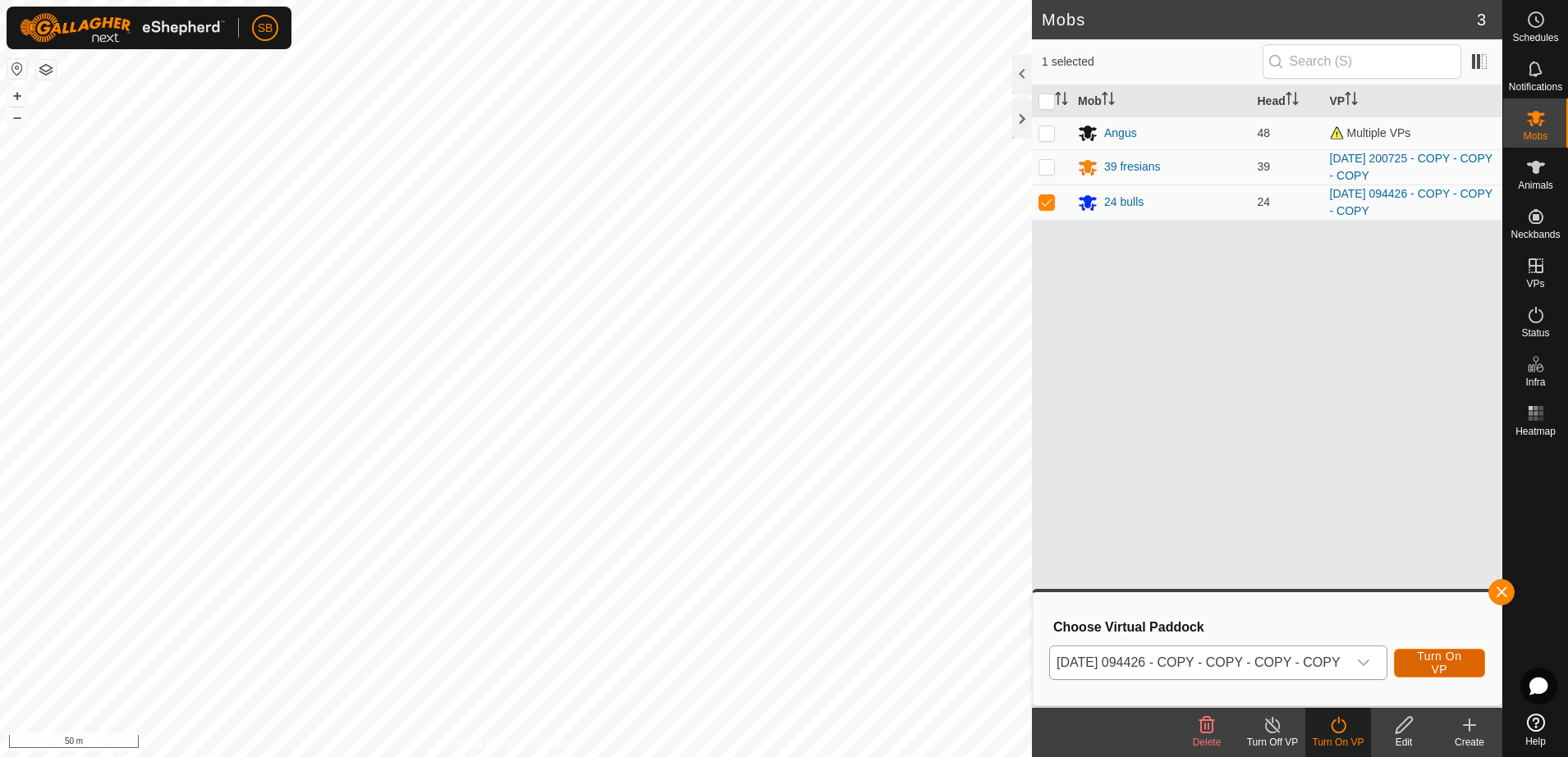
click at [1443, 655] on span "Turn On VP" at bounding box center [1439, 662] width 50 height 26
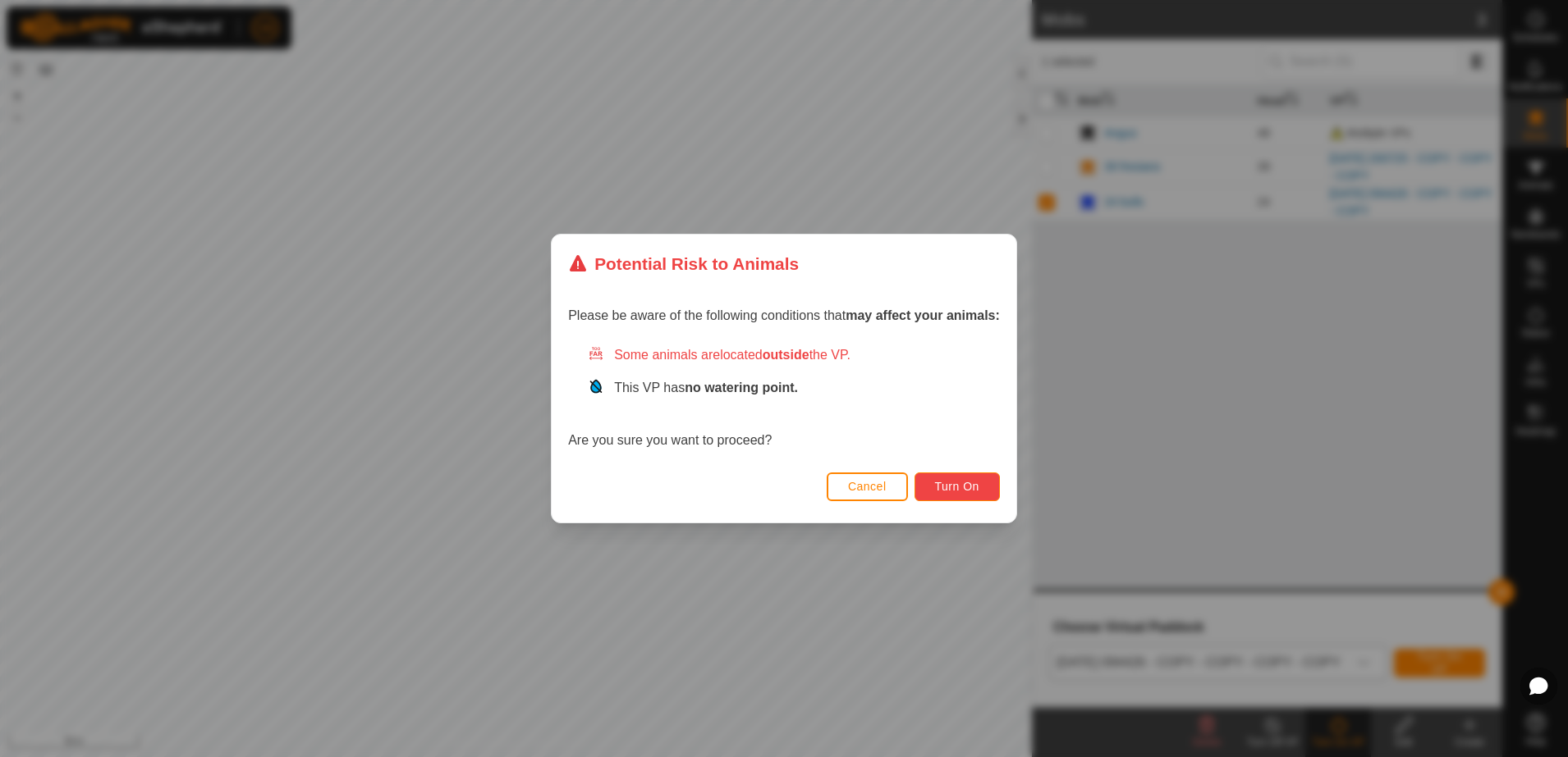
click at [960, 498] on button "Turn On" at bounding box center [956, 487] width 85 height 29
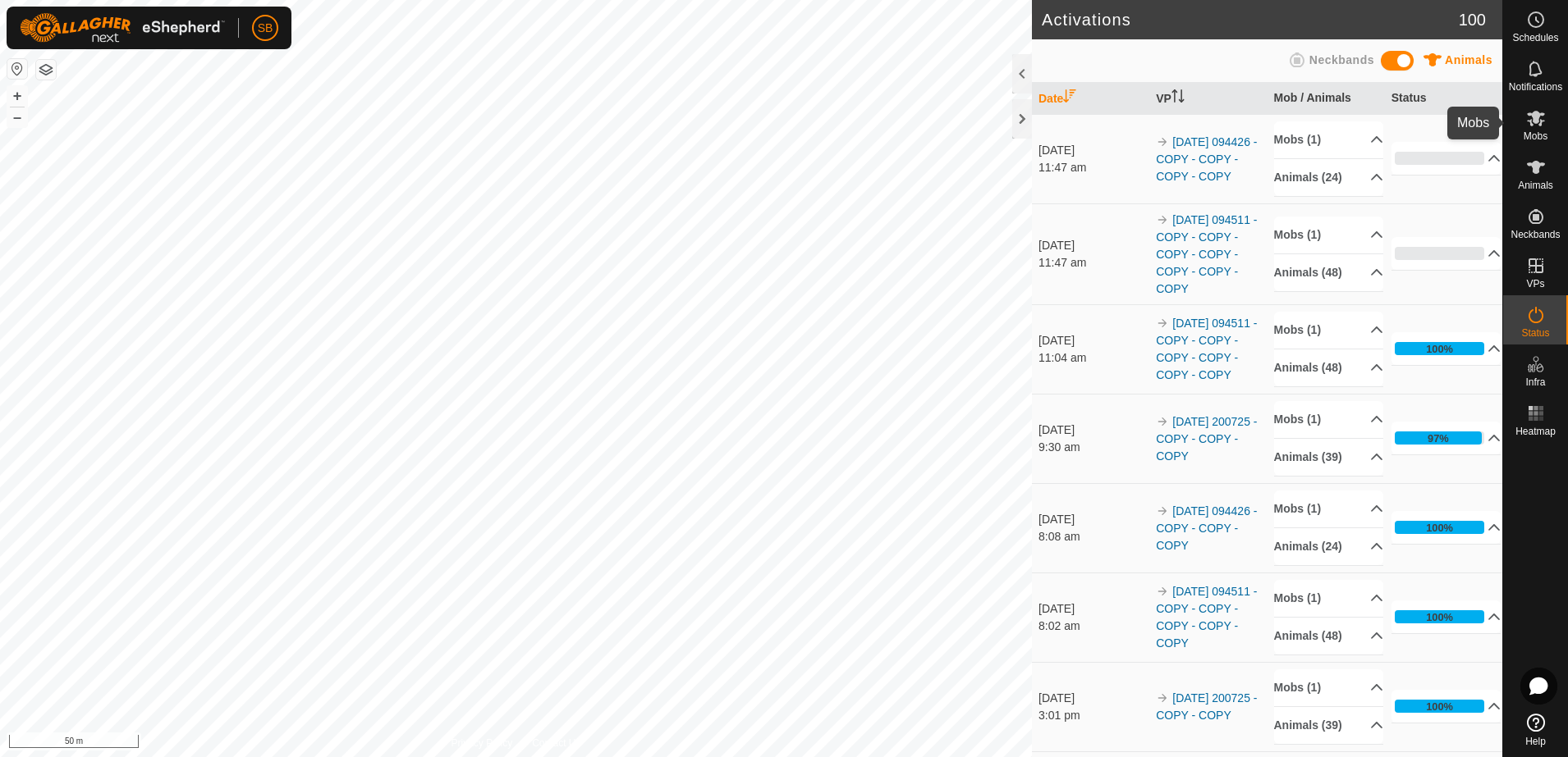
click at [1542, 123] on icon at bounding box center [1535, 118] width 19 height 19
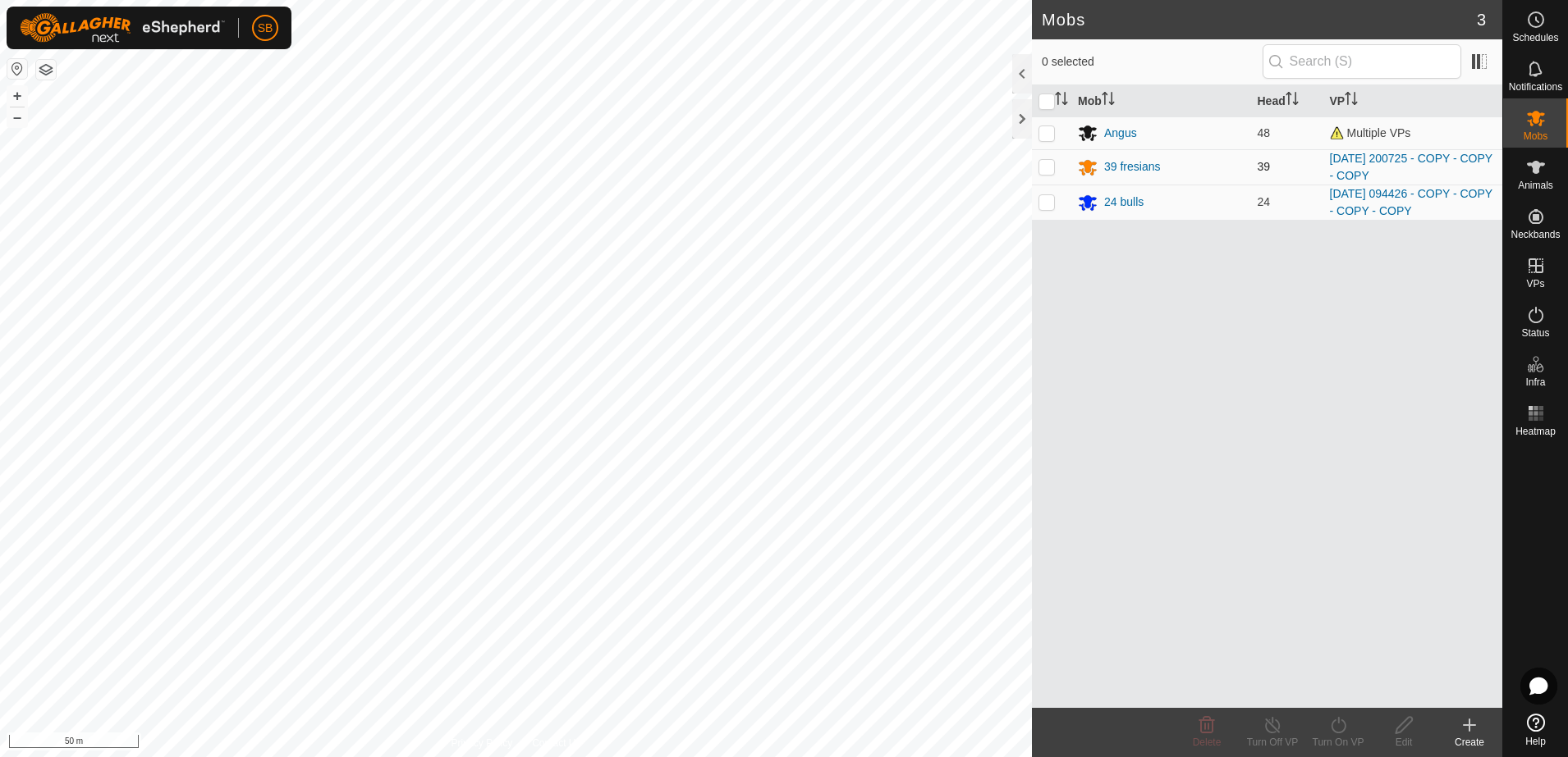
click at [1051, 170] on p-checkbox at bounding box center [1046, 167] width 16 height 14
checkbox input "true"
click at [1339, 727] on icon at bounding box center [1338, 725] width 20 height 19
click at [1333, 688] on link "Now" at bounding box center [1387, 688] width 162 height 33
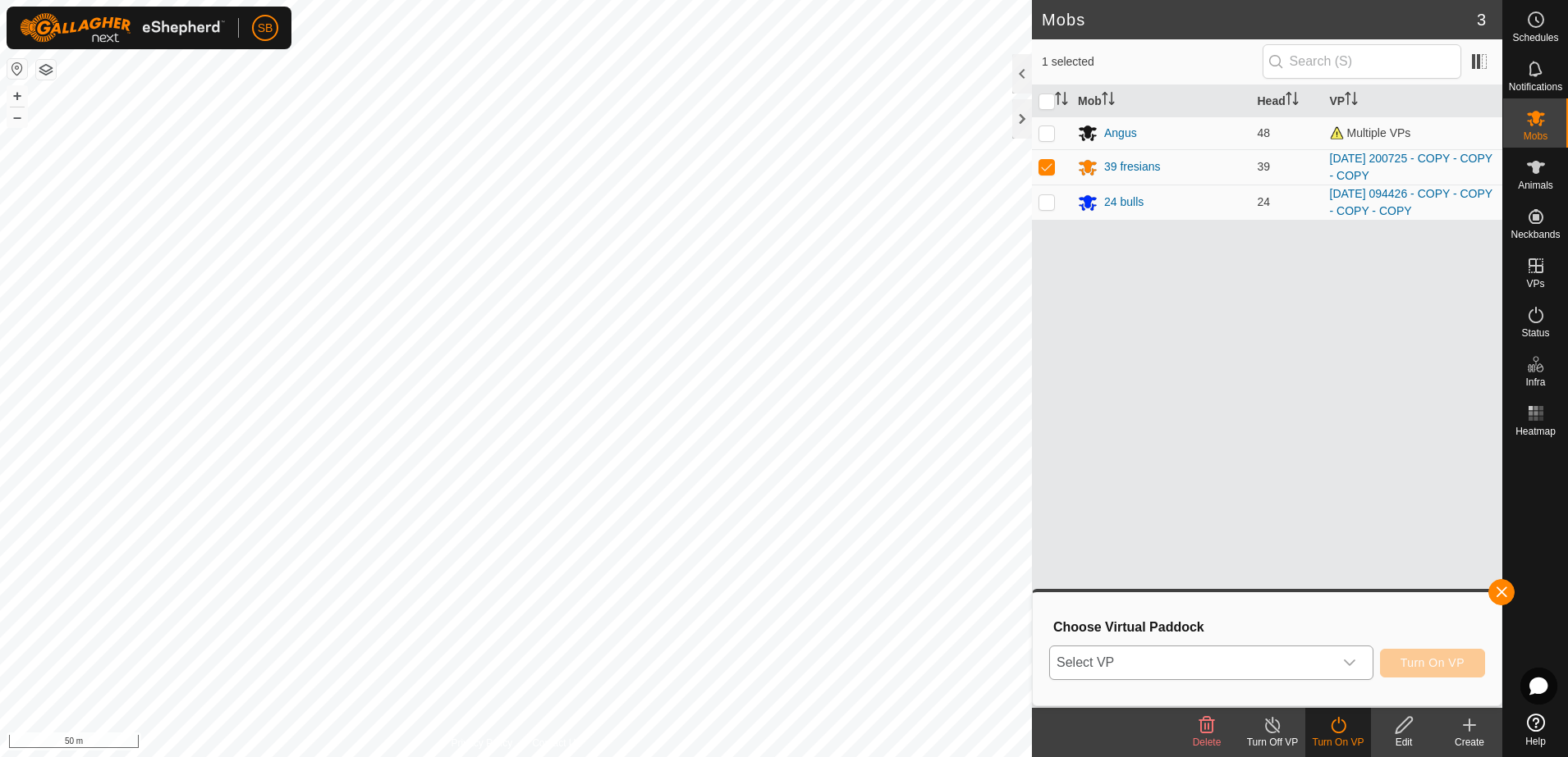
click at [1290, 655] on span "Select VP" at bounding box center [1191, 662] width 283 height 33
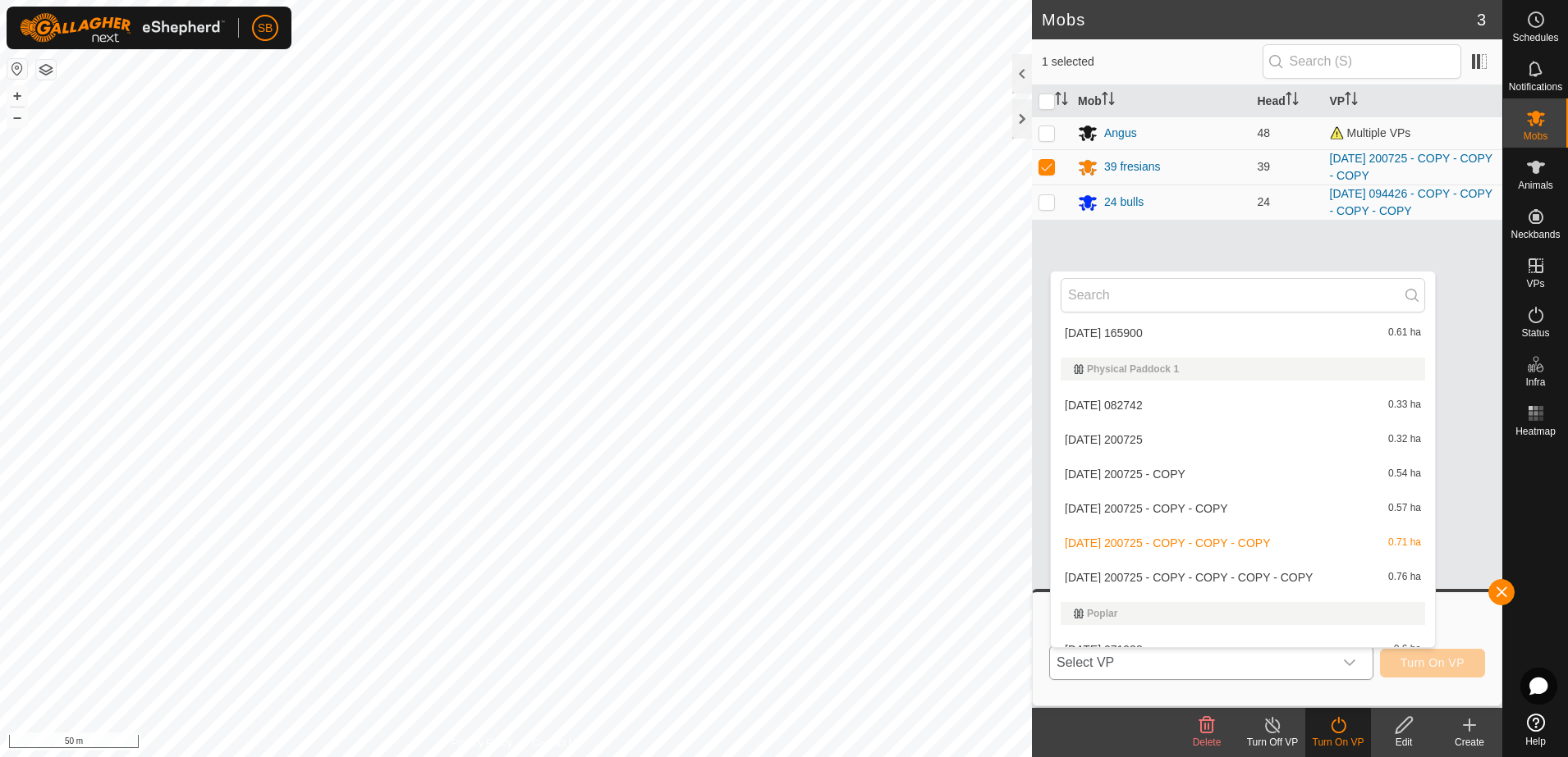
scroll to position [3508, 0]
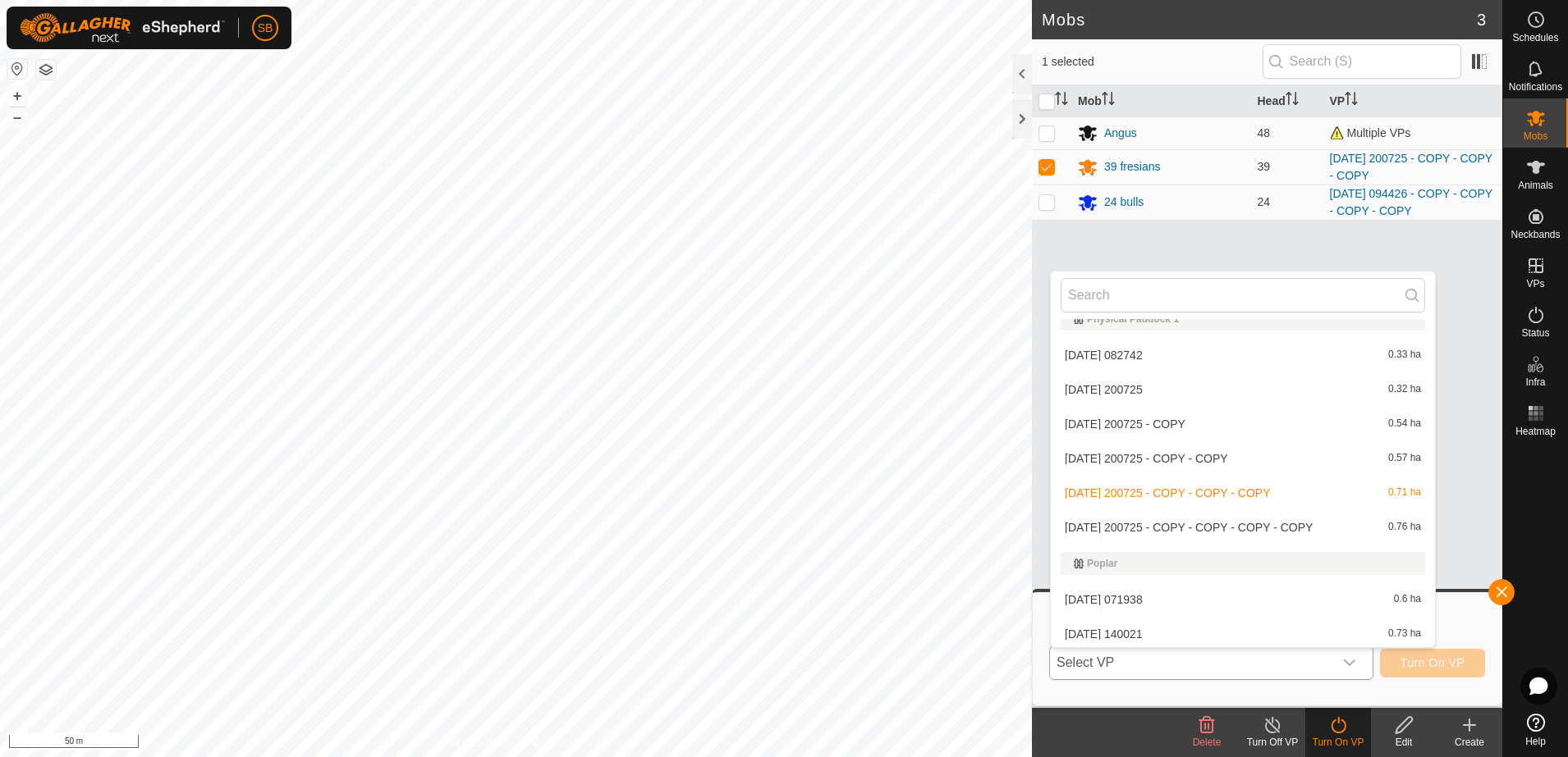
click at [1149, 526] on li "[DATE] 200725 - COPY - COPY - COPY - COPY 0.76 ha" at bounding box center [1242, 527] width 384 height 33
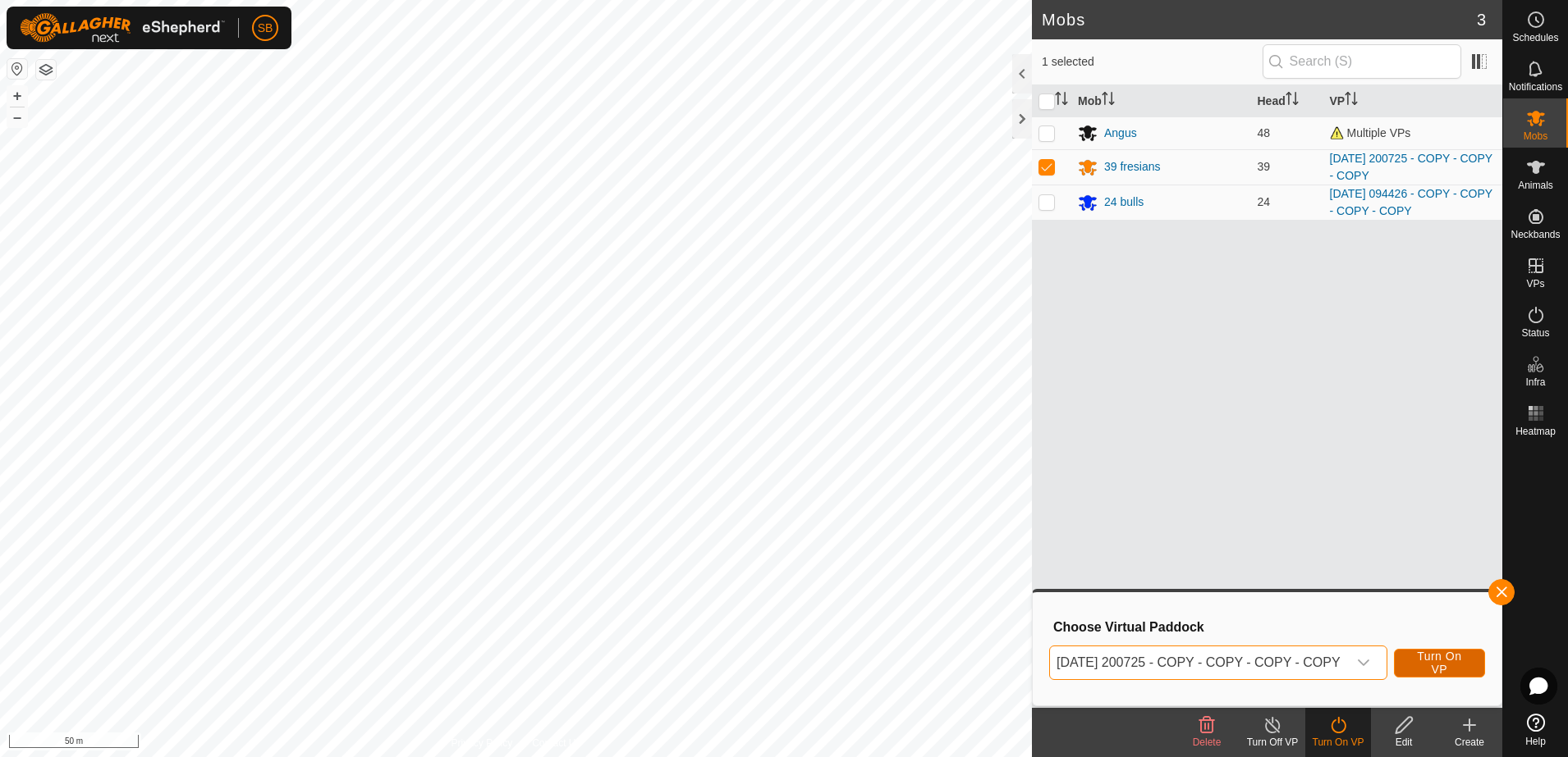
click at [1444, 657] on span "Turn On VP" at bounding box center [1439, 662] width 50 height 26
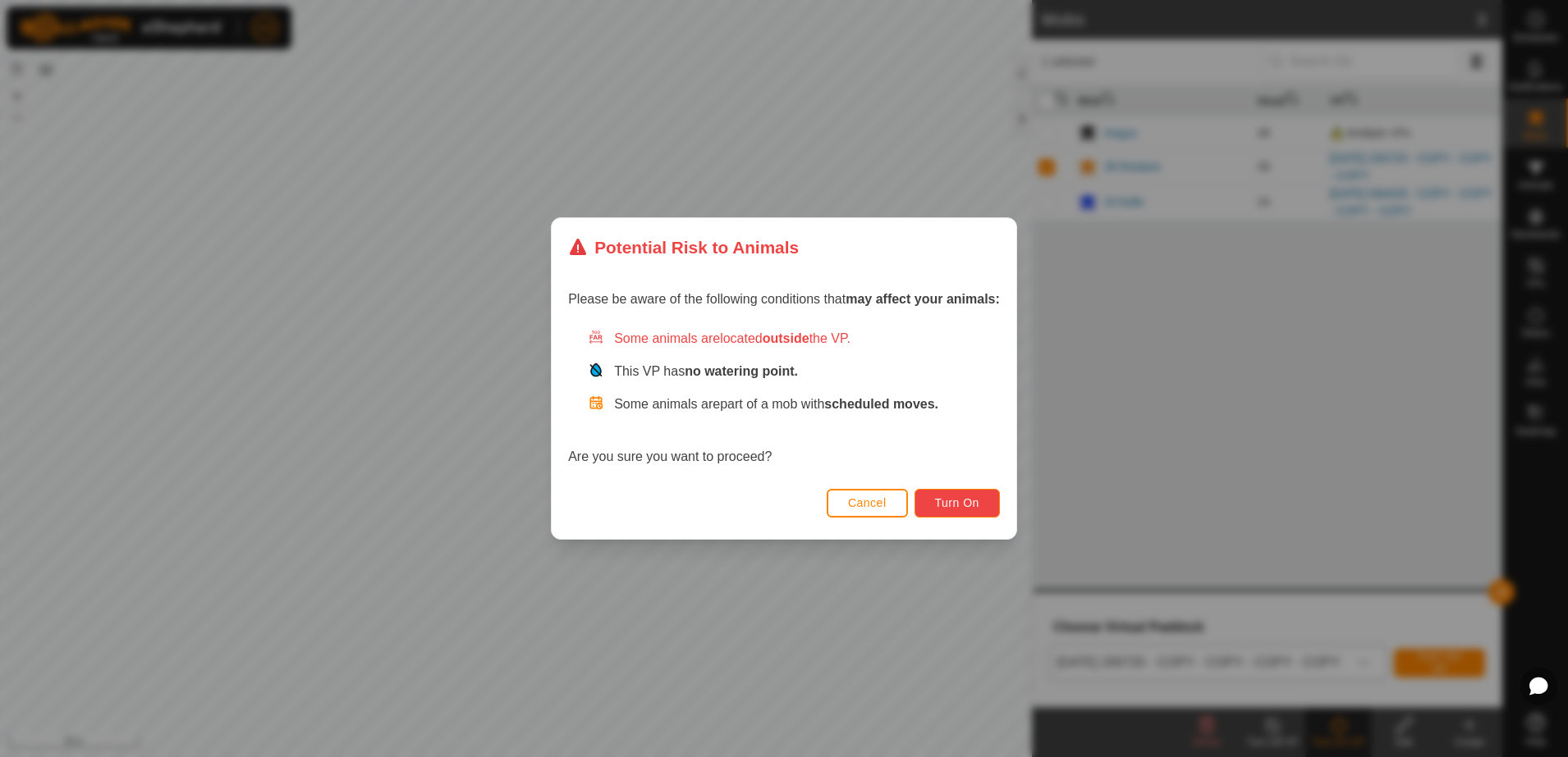
click at [939, 506] on span "Turn On" at bounding box center [957, 503] width 44 height 14
